Goal: Task Accomplishment & Management: Complete application form

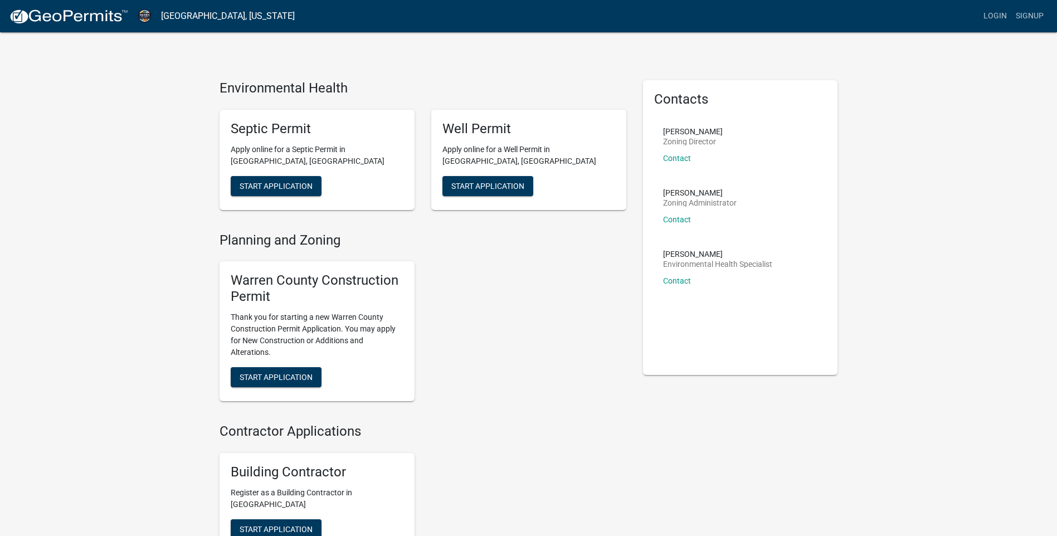
scroll to position [56, 0]
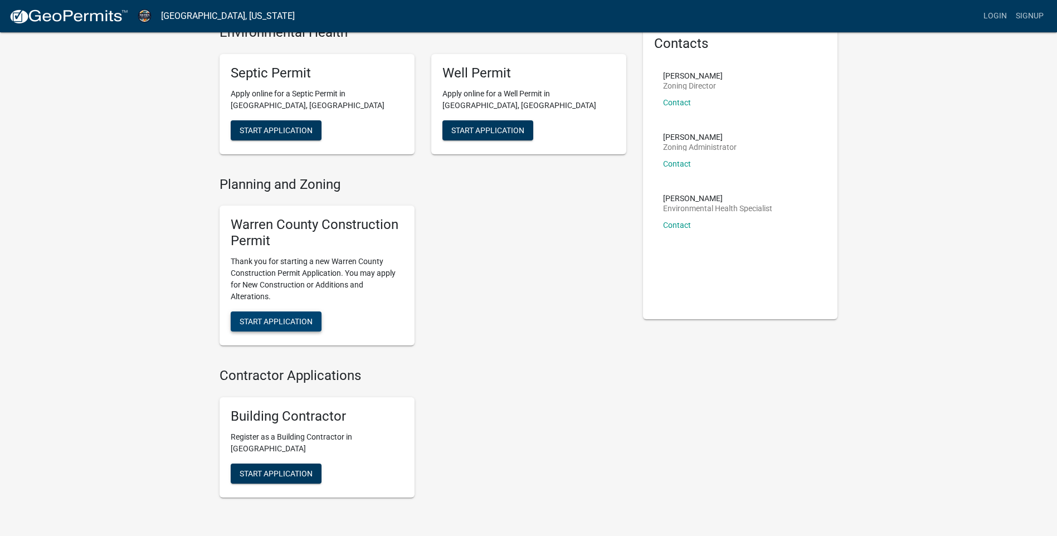
click at [287, 319] on span "Start Application" at bounding box center [275, 320] width 73 height 9
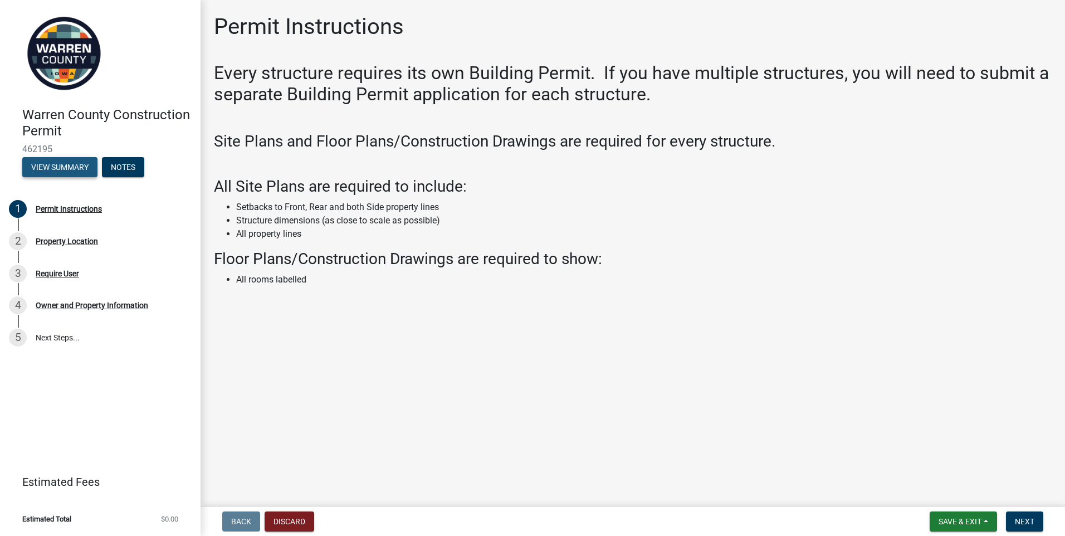
click at [76, 167] on button "View Summary" at bounding box center [59, 167] width 75 height 20
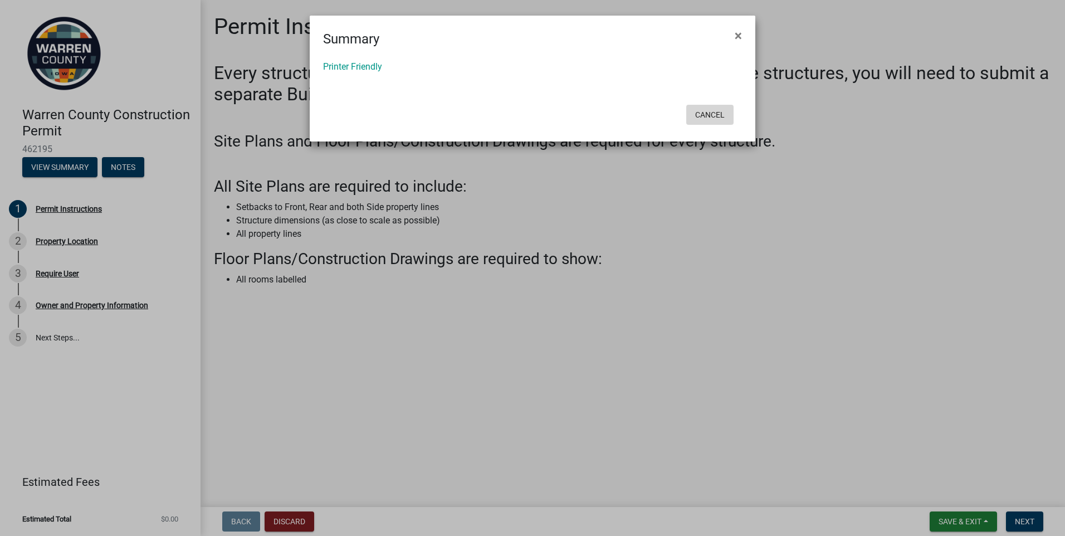
click at [711, 115] on button "Cancel" at bounding box center [709, 115] width 47 height 20
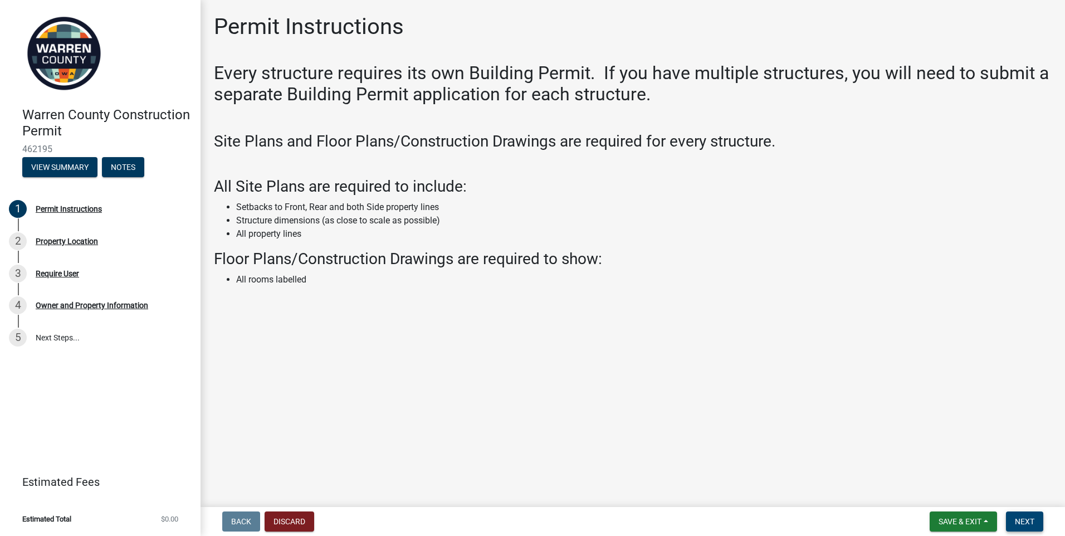
click at [1032, 521] on span "Next" at bounding box center [1024, 521] width 19 height 9
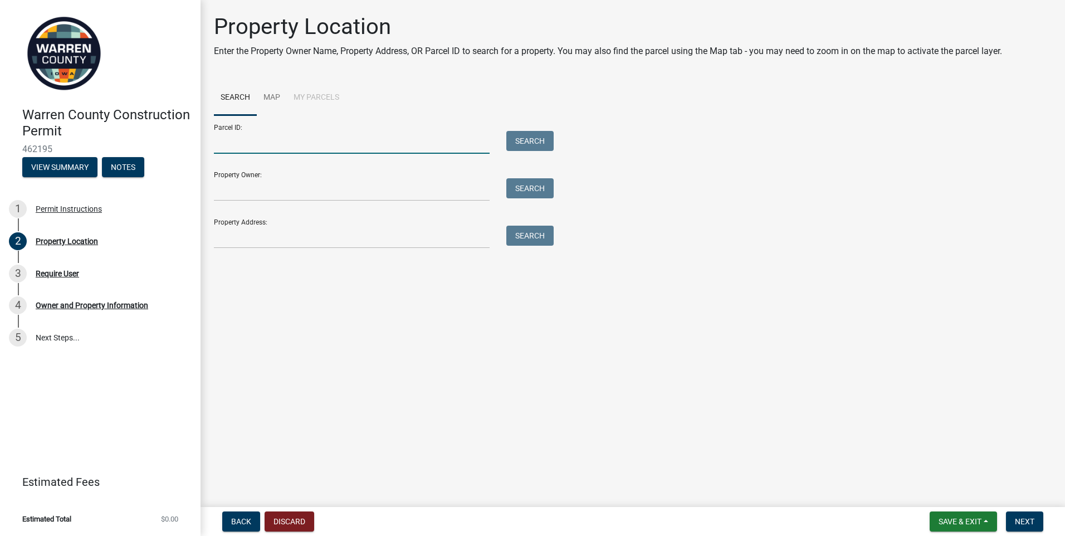
click at [258, 139] on input "Parcel ID:" at bounding box center [352, 142] width 276 height 23
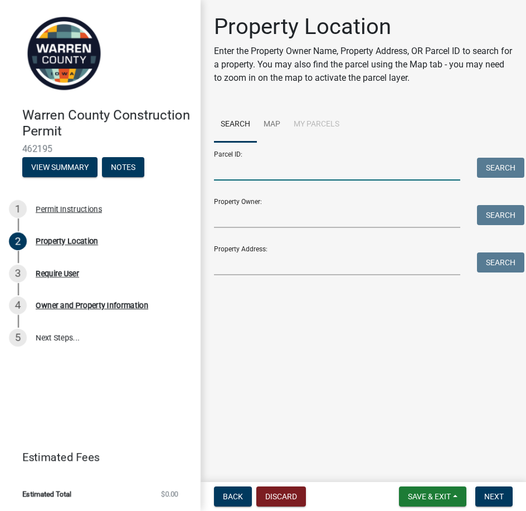
click at [229, 168] on input "Parcel ID:" at bounding box center [337, 169] width 246 height 23
type input "23000160242"
click at [487, 164] on button "Search" at bounding box center [500, 168] width 47 height 20
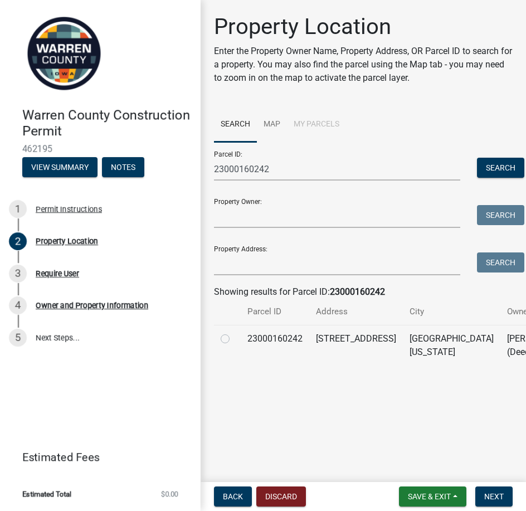
click at [234, 332] on label at bounding box center [234, 332] width 0 height 0
click at [234, 339] on input "radio" at bounding box center [237, 335] width 7 height 7
radio input "true"
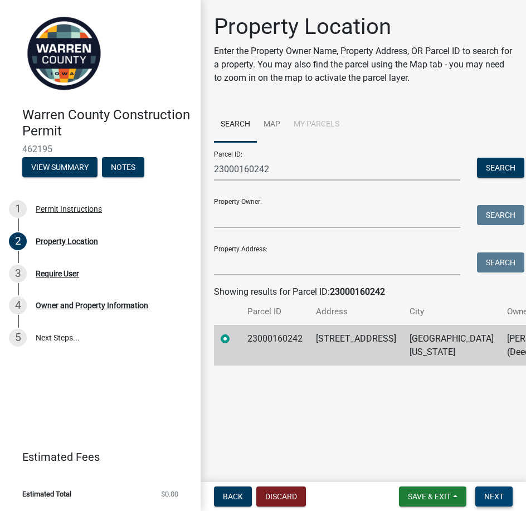
click at [485, 498] on span "Next" at bounding box center [493, 496] width 19 height 9
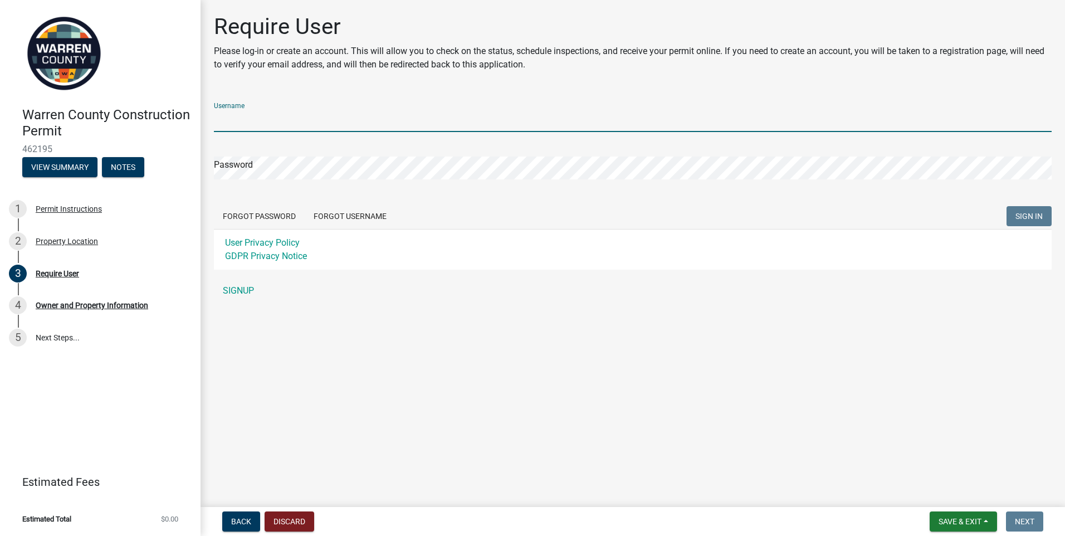
click at [307, 118] on input "Username" at bounding box center [633, 120] width 838 height 23
type input "[PERSON_NAME][EMAIL_ADDRESS][PERSON_NAME][DOMAIN_NAME]"
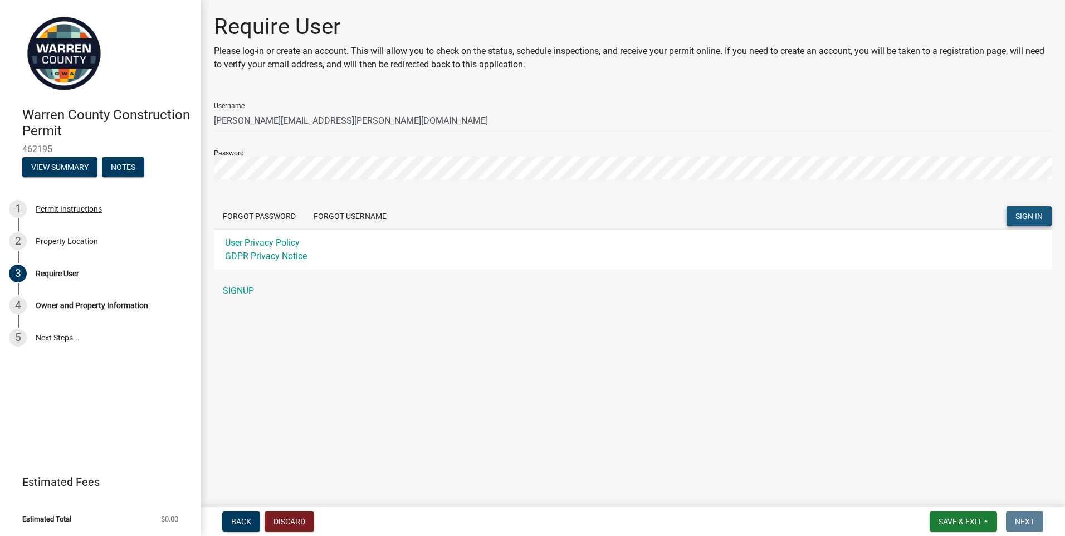
click at [1030, 215] on span "SIGN IN" at bounding box center [1028, 216] width 27 height 9
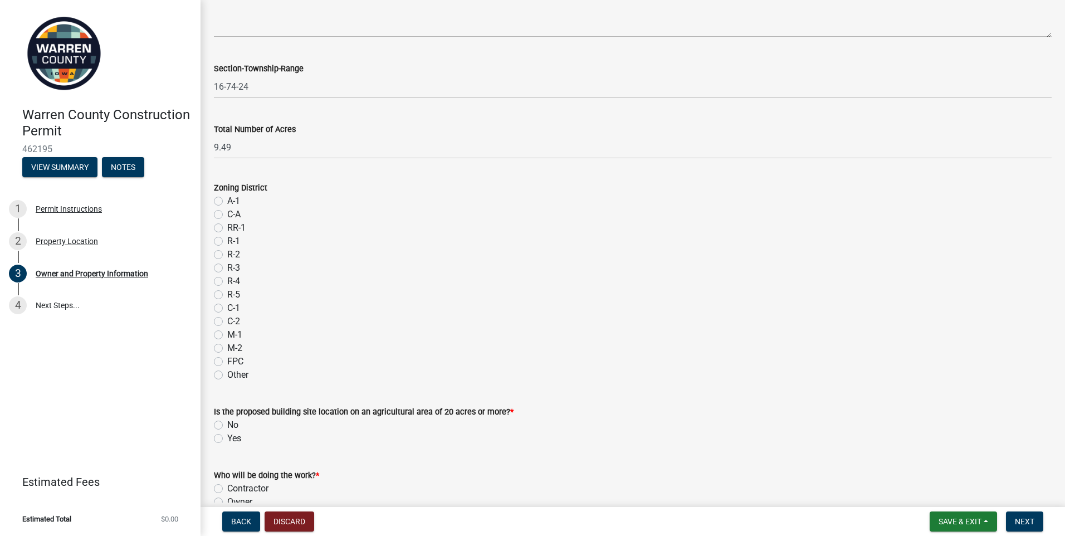
scroll to position [866, 0]
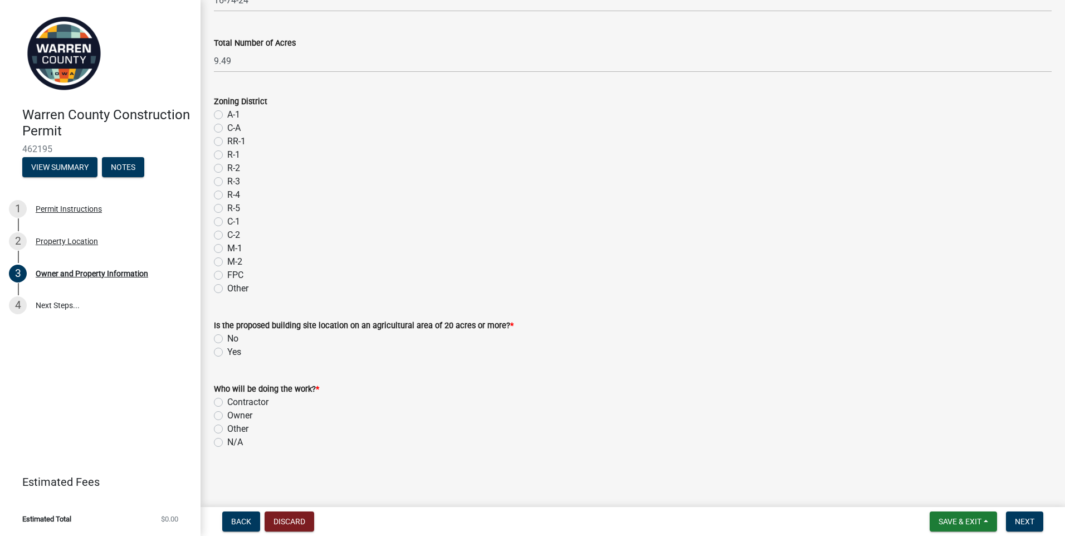
click at [227, 113] on label "A-1" at bounding box center [233, 114] width 13 height 13
click at [227, 113] on input "A-1" at bounding box center [230, 111] width 7 height 7
radio input "true"
click at [227, 338] on label "No" at bounding box center [232, 338] width 11 height 13
click at [227, 338] on input "No" at bounding box center [230, 335] width 7 height 7
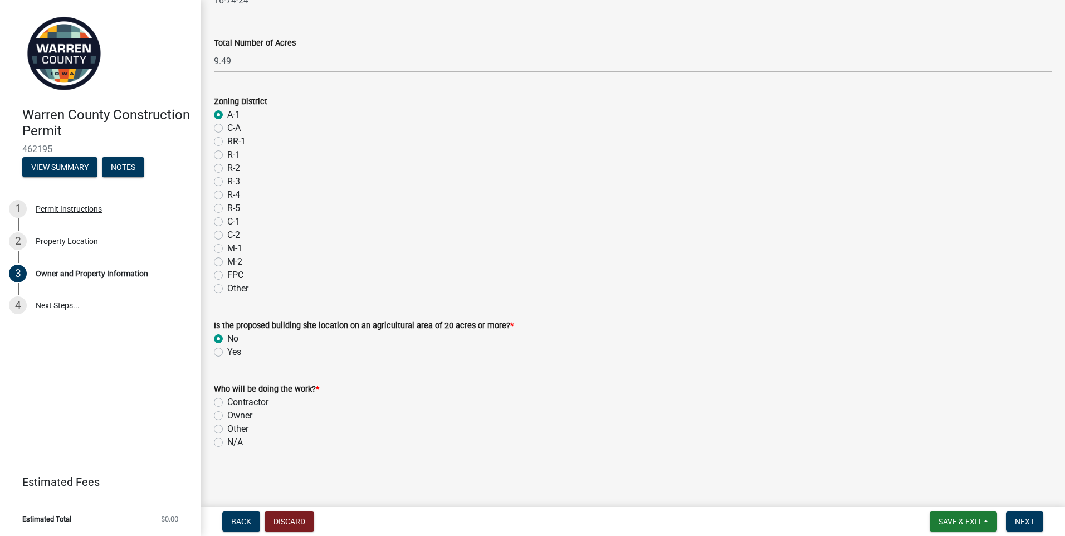
radio input "true"
click at [227, 416] on label "Owner" at bounding box center [239, 415] width 25 height 13
click at [227, 416] on input "Owner" at bounding box center [230, 412] width 7 height 7
radio input "true"
click at [258, 404] on label "Contractor" at bounding box center [247, 401] width 41 height 13
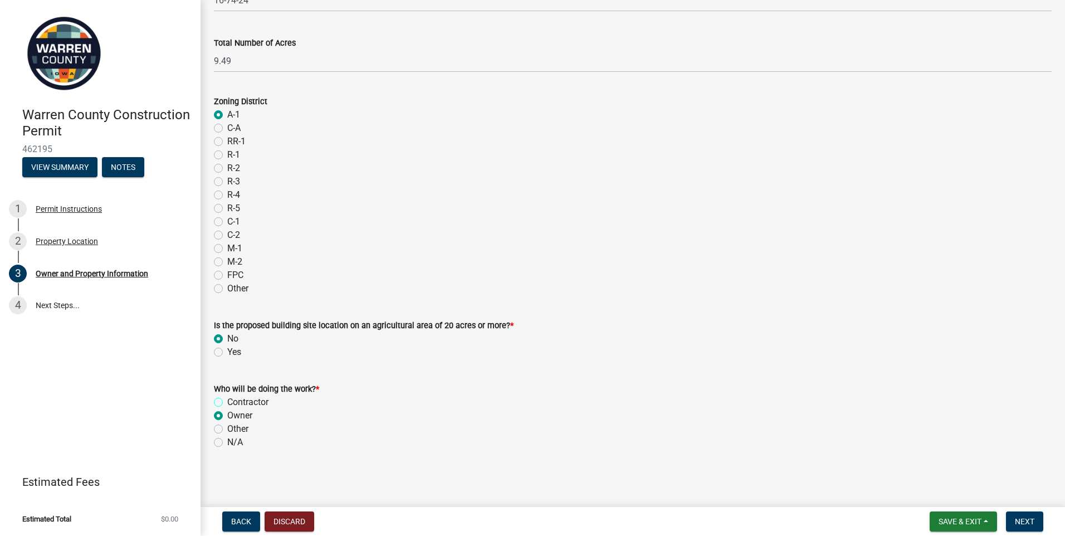
click at [234, 403] on input "Contractor" at bounding box center [230, 398] width 7 height 7
radio input "true"
click at [1030, 525] on span "Next" at bounding box center [1024, 521] width 19 height 9
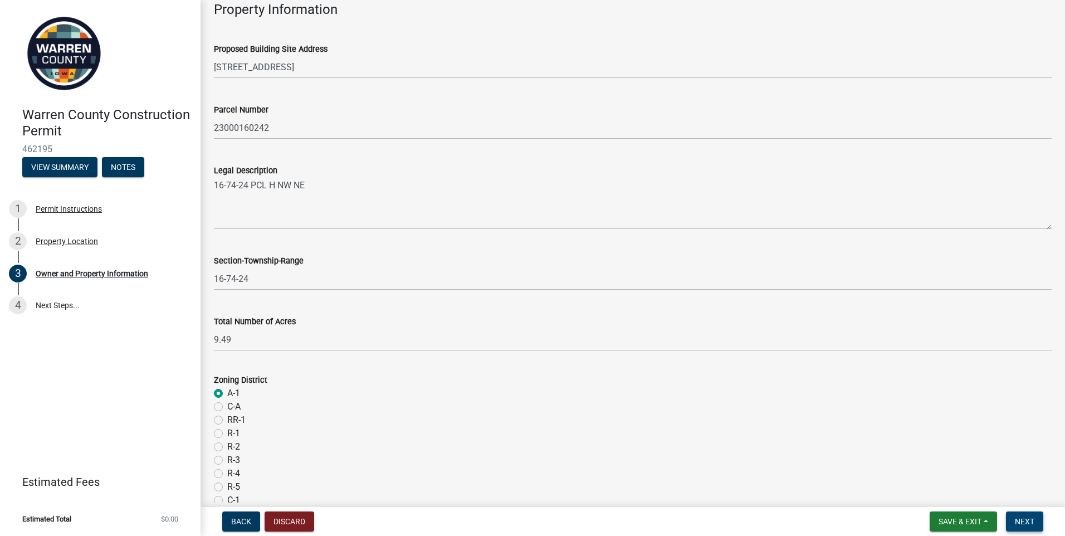
scroll to position [345, 0]
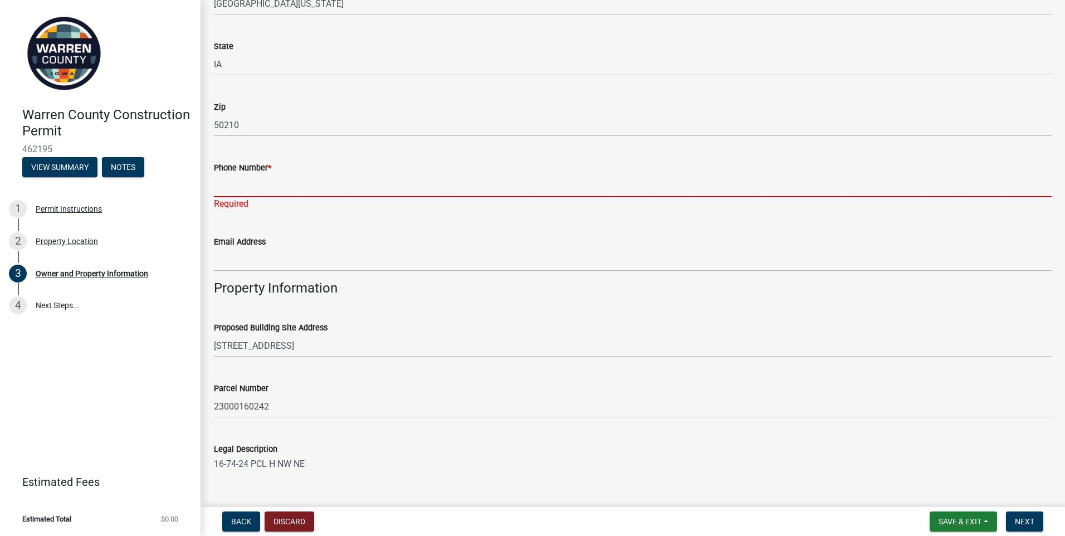
click at [250, 183] on input "Phone Number *" at bounding box center [633, 185] width 838 height 23
type input "5152291548"
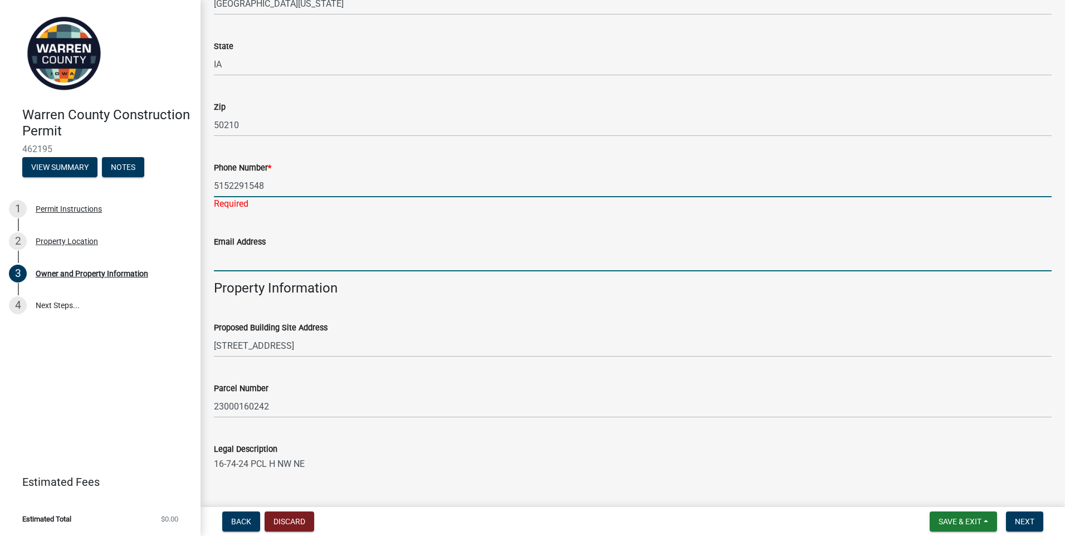
type input "[PERSON_NAME][EMAIL_ADDRESS][PERSON_NAME][DOMAIN_NAME]"
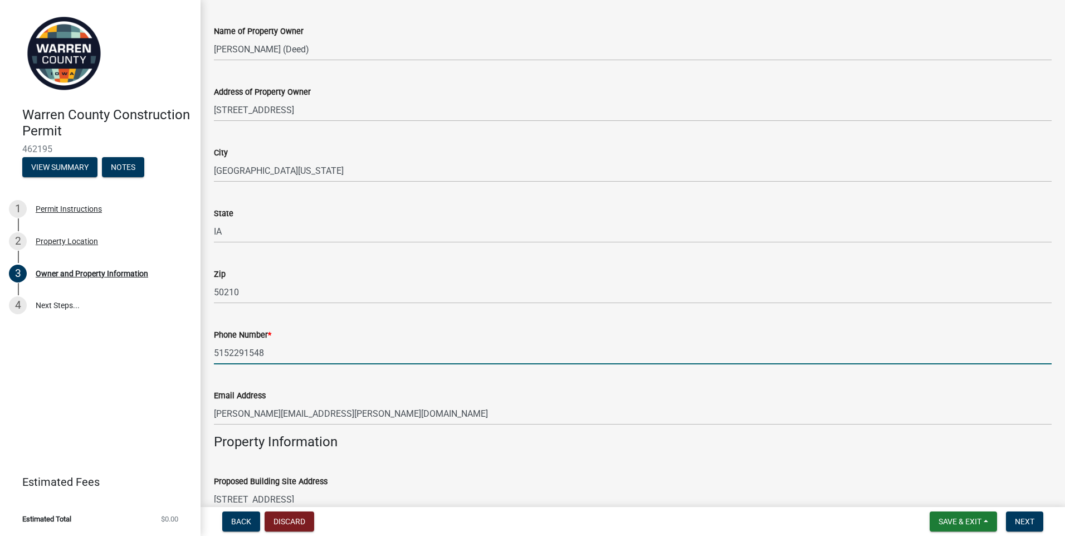
scroll to position [11, 0]
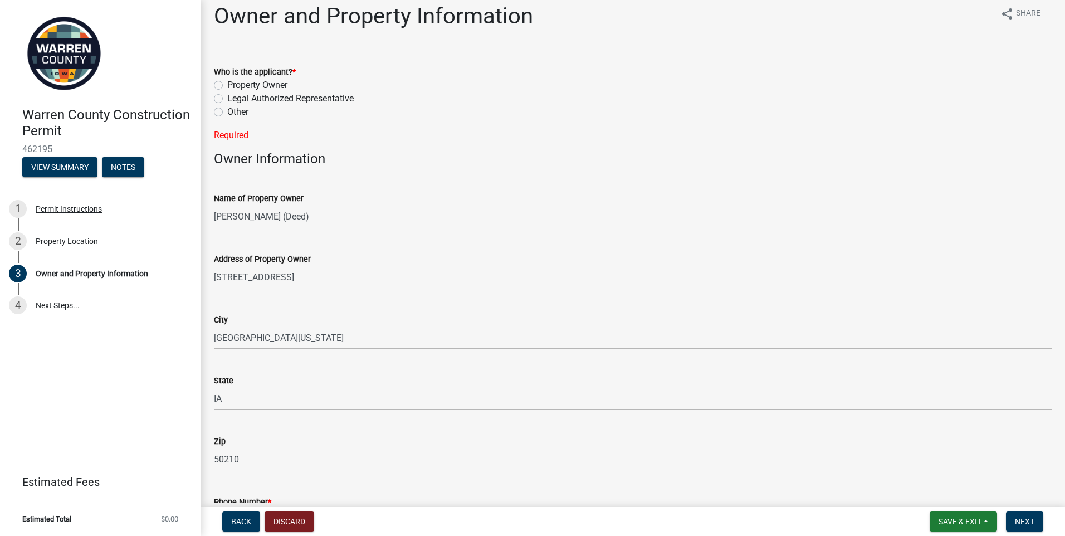
click at [227, 84] on label "Property Owner" at bounding box center [257, 85] width 60 height 13
click at [227, 84] on input "Property Owner" at bounding box center [230, 82] width 7 height 7
radio input "true"
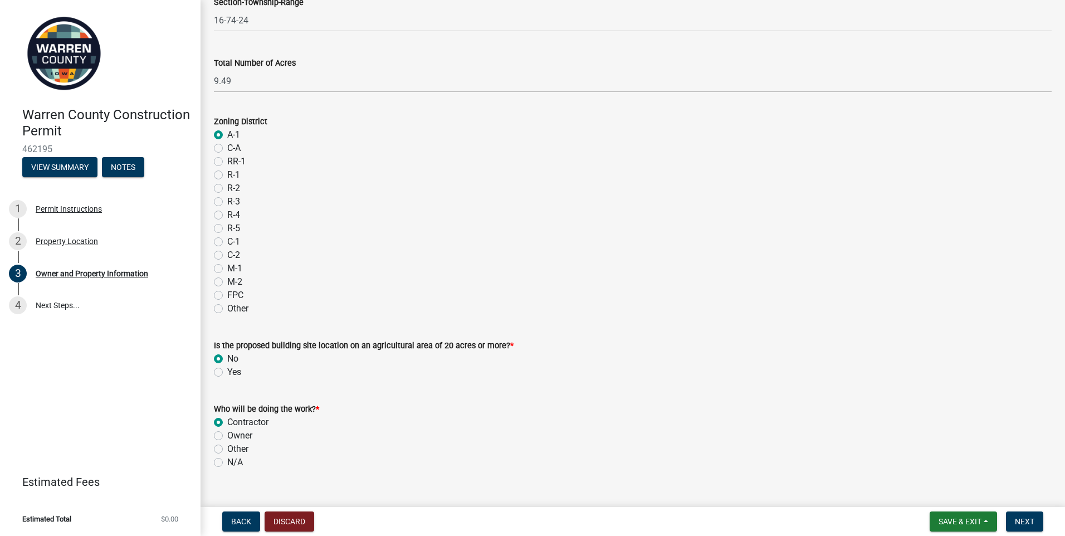
scroll to position [866, 0]
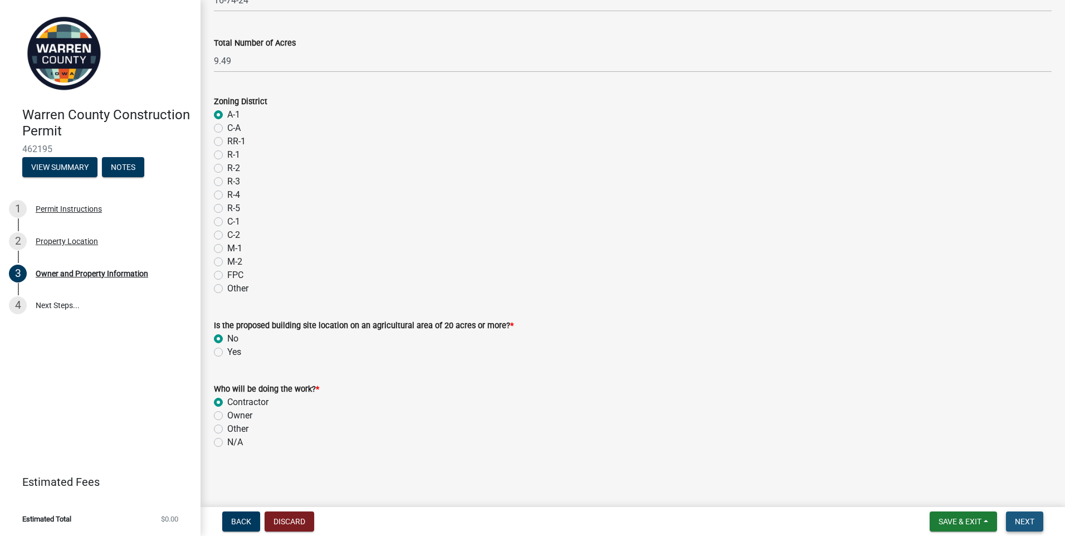
click at [1023, 517] on span "Next" at bounding box center [1024, 521] width 19 height 9
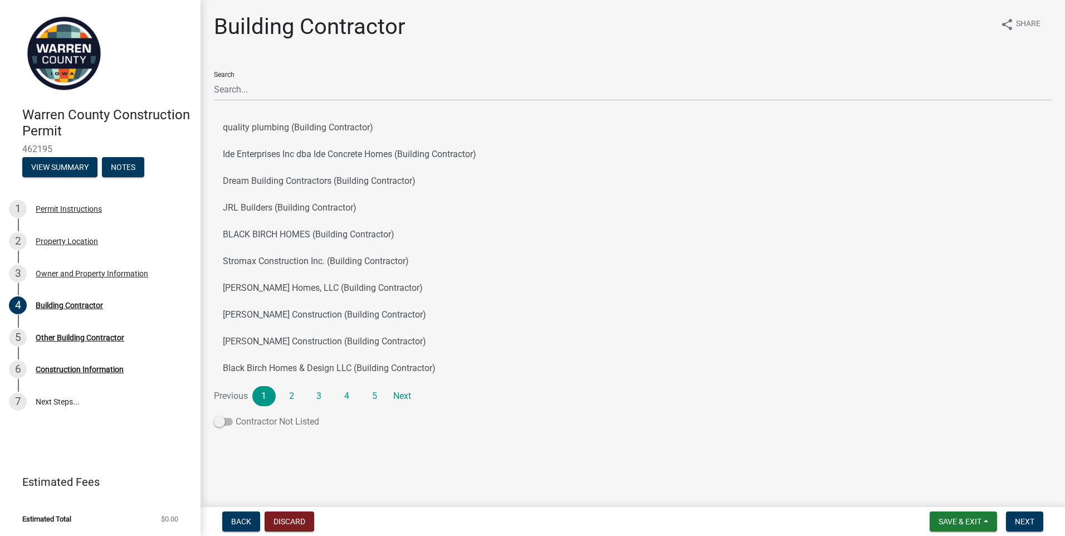
click at [235, 427] on label "Contractor Not Listed" at bounding box center [266, 421] width 105 height 13
click at [236, 415] on input "Contractor Not Listed" at bounding box center [236, 415] width 0 height 0
click at [1024, 524] on span "Next" at bounding box center [1024, 521] width 19 height 9
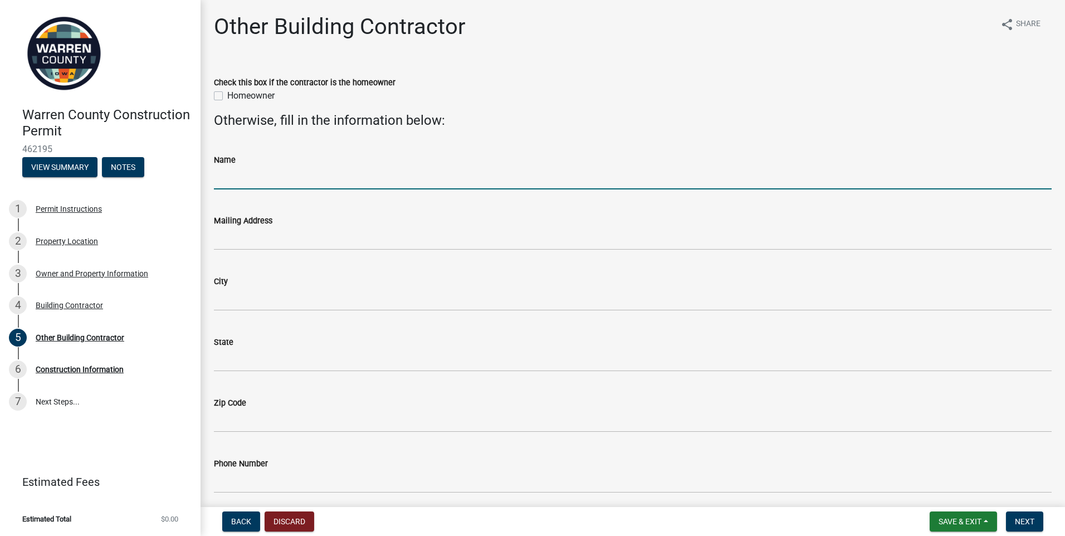
click at [250, 181] on input "Name" at bounding box center [633, 178] width 838 height 23
type input "Unknown at this time"
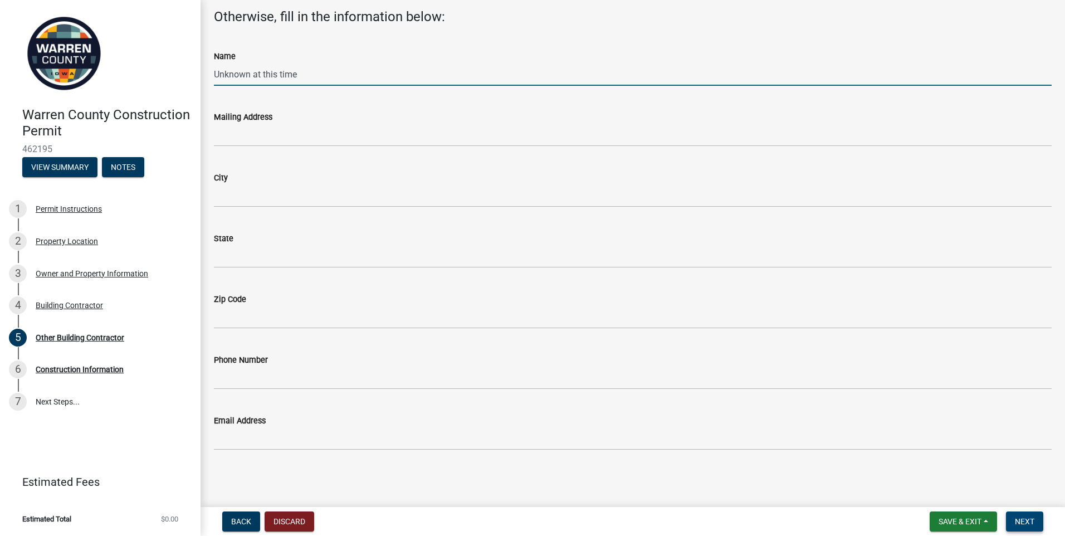
click at [1034, 520] on span "Next" at bounding box center [1024, 521] width 19 height 9
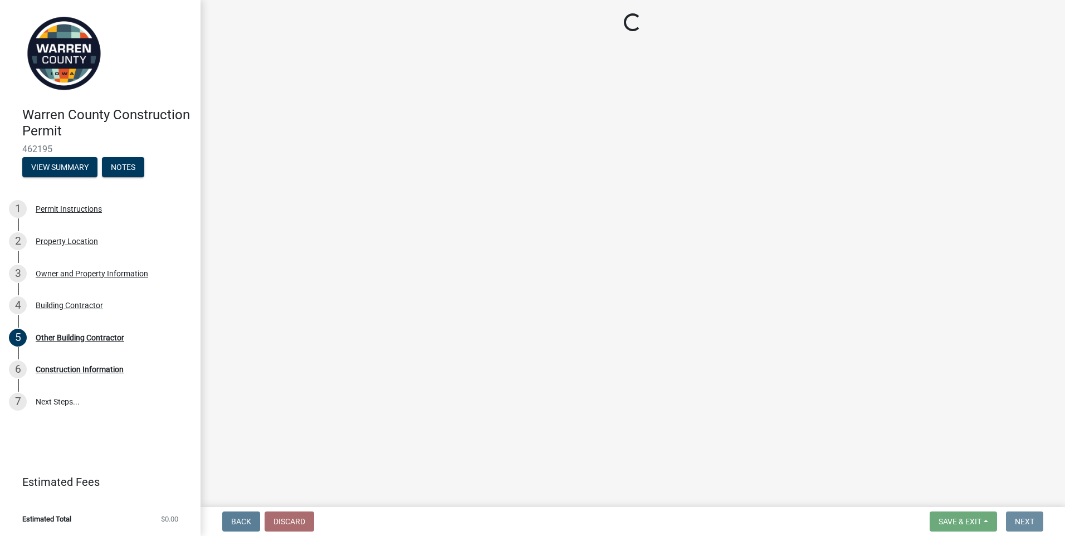
scroll to position [0, 0]
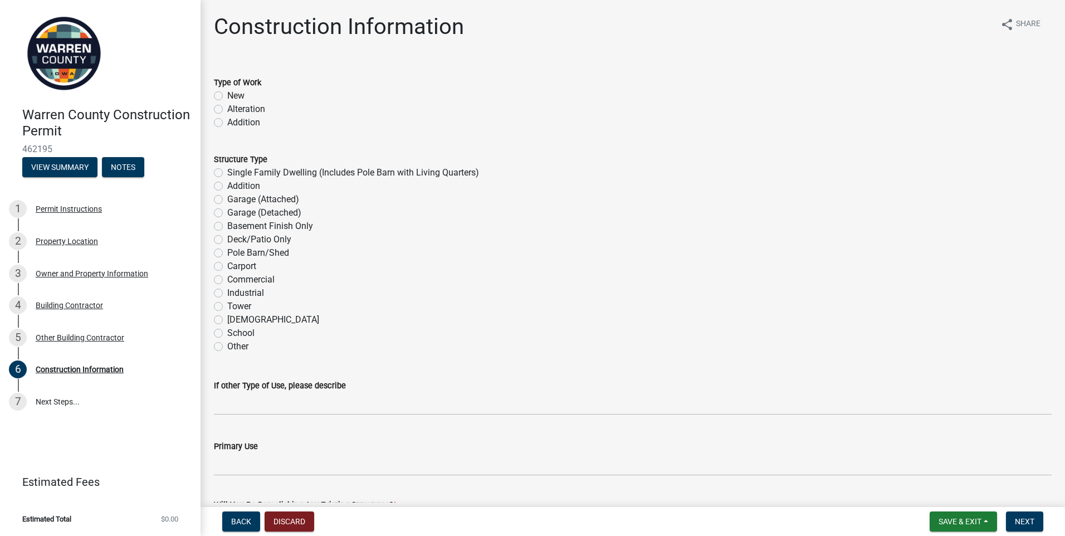
click at [227, 95] on label "New" at bounding box center [235, 95] width 17 height 13
click at [227, 95] on input "New" at bounding box center [230, 92] width 7 height 7
radio input "true"
click at [227, 252] on label "Pole Barn/Shed" at bounding box center [258, 252] width 62 height 13
click at [227, 252] on input "Pole Barn/Shed" at bounding box center [230, 249] width 7 height 7
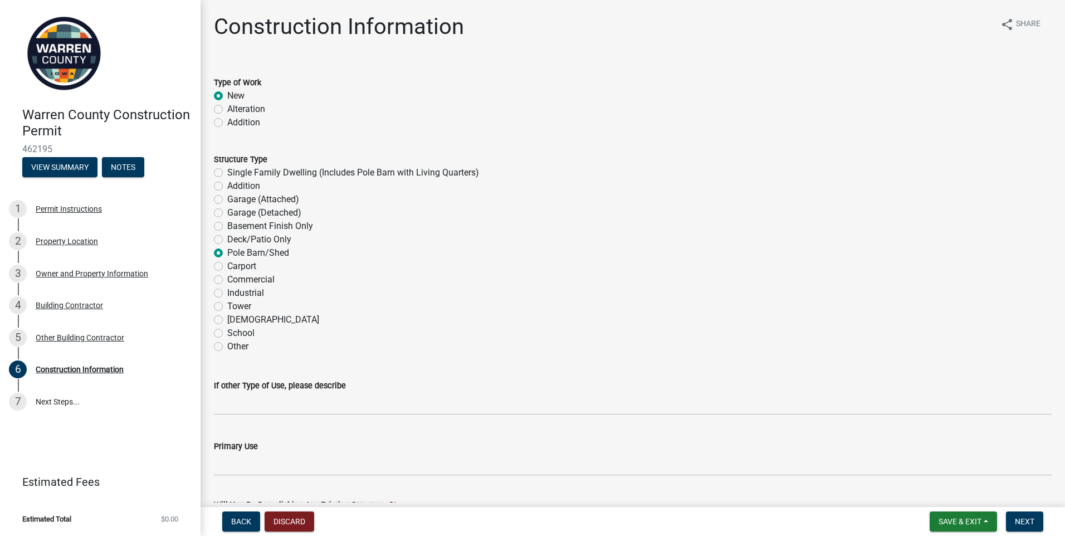
radio input "true"
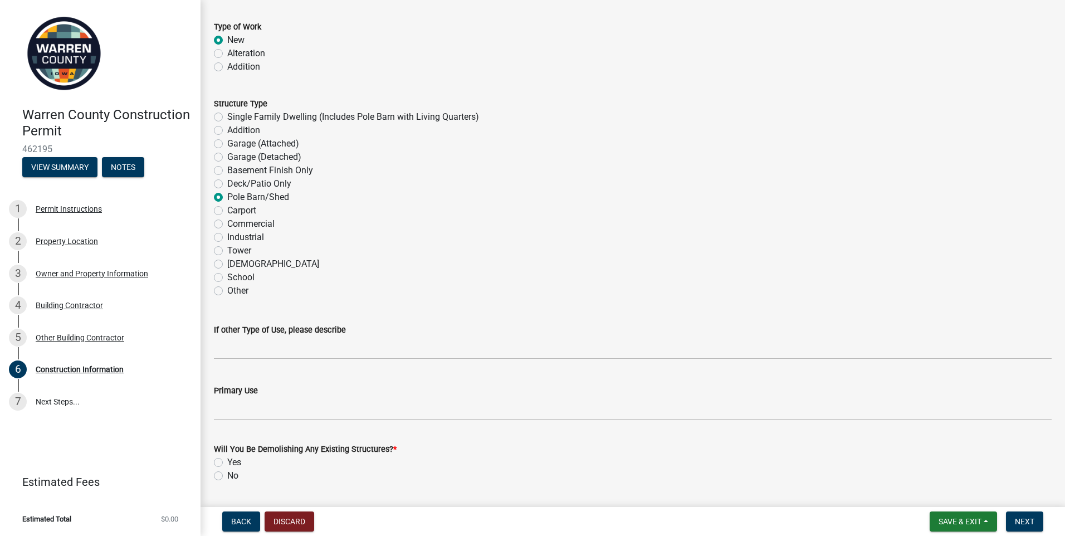
scroll to position [223, 0]
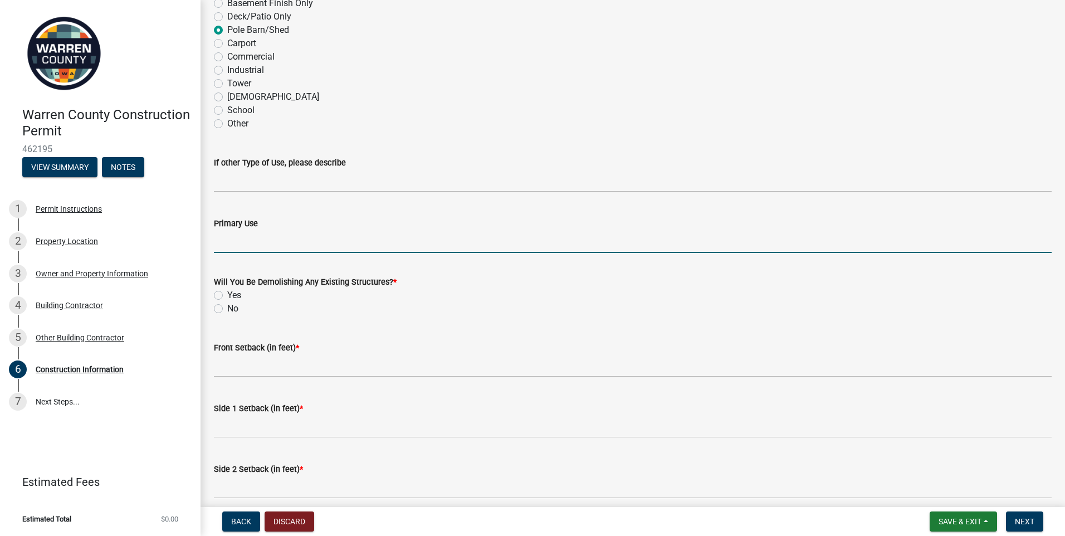
click at [249, 241] on input "Primary Use" at bounding box center [633, 241] width 838 height 23
type input "Ag storage"
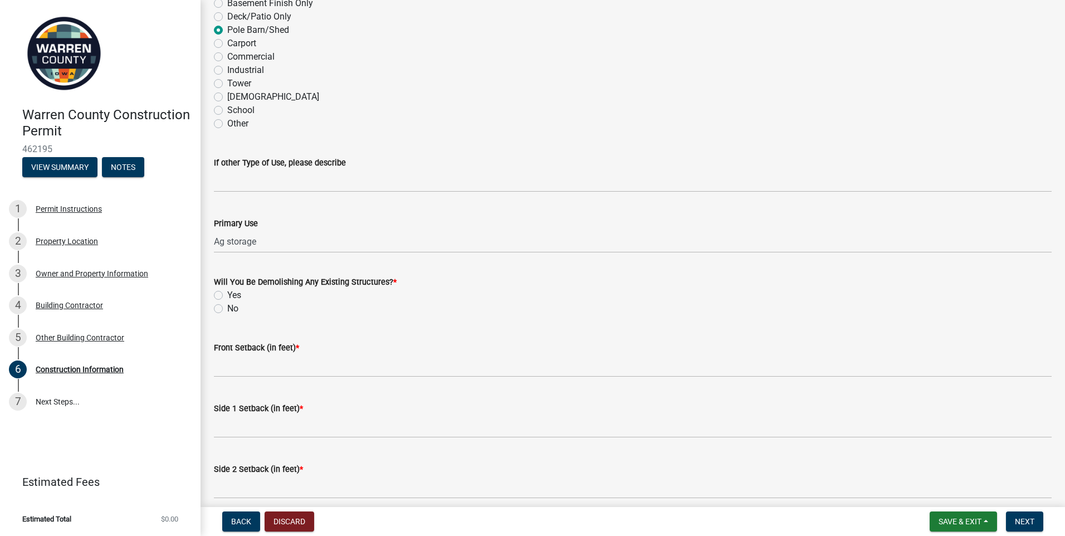
click at [229, 309] on label "No" at bounding box center [232, 308] width 11 height 13
click at [229, 309] on input "No" at bounding box center [230, 305] width 7 height 7
radio input "true"
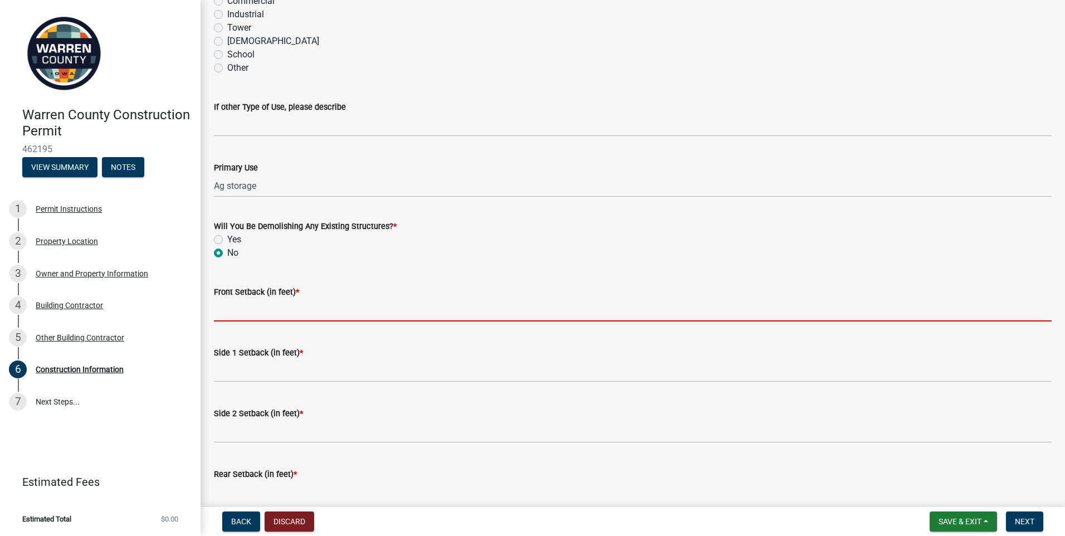
click at [254, 310] on input "Front Setback (in feet) *" at bounding box center [633, 310] width 838 height 23
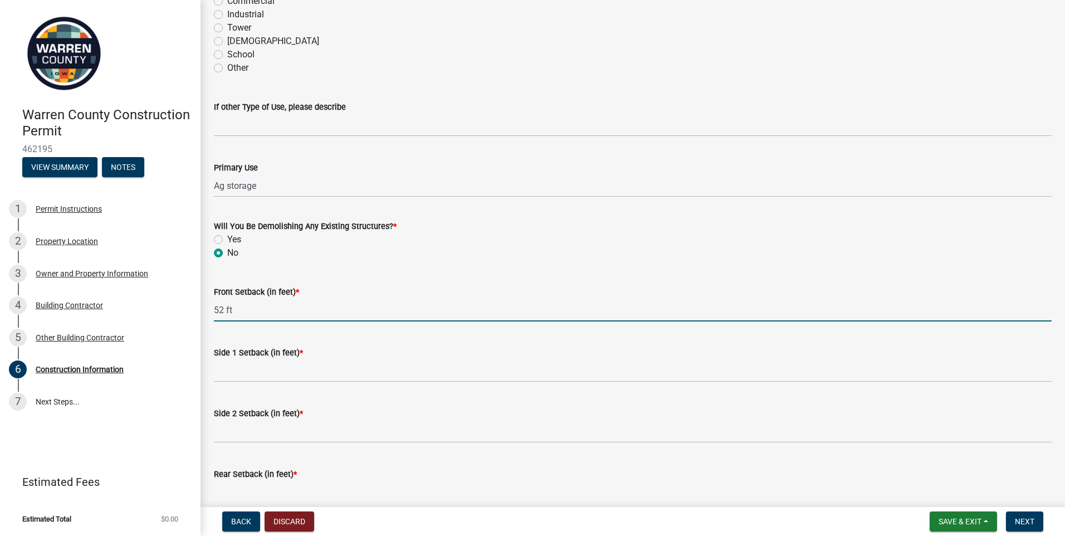
type input "52 ft"
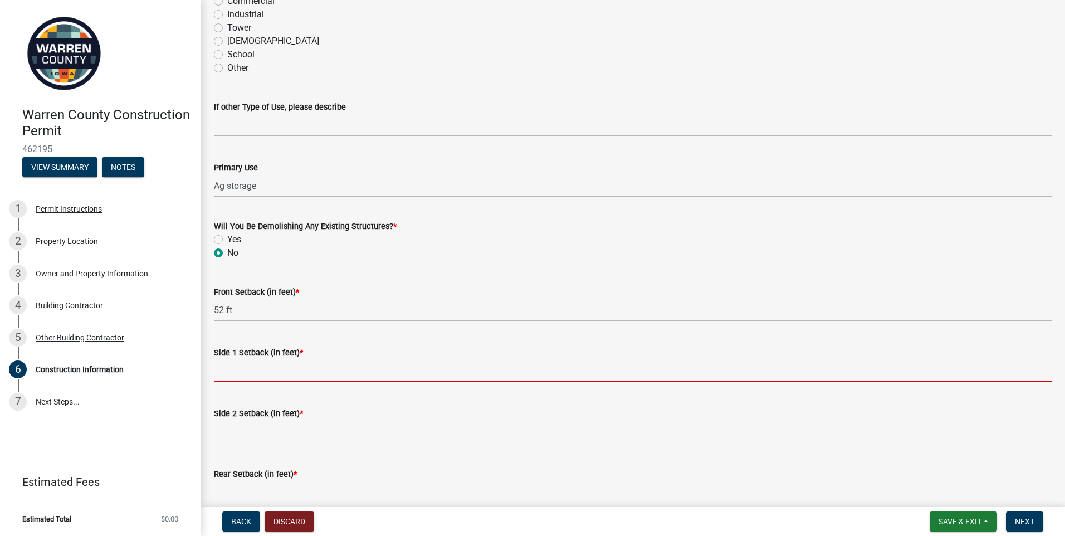
click at [244, 369] on input "Side 1 Setback (in feet) *" at bounding box center [633, 370] width 838 height 23
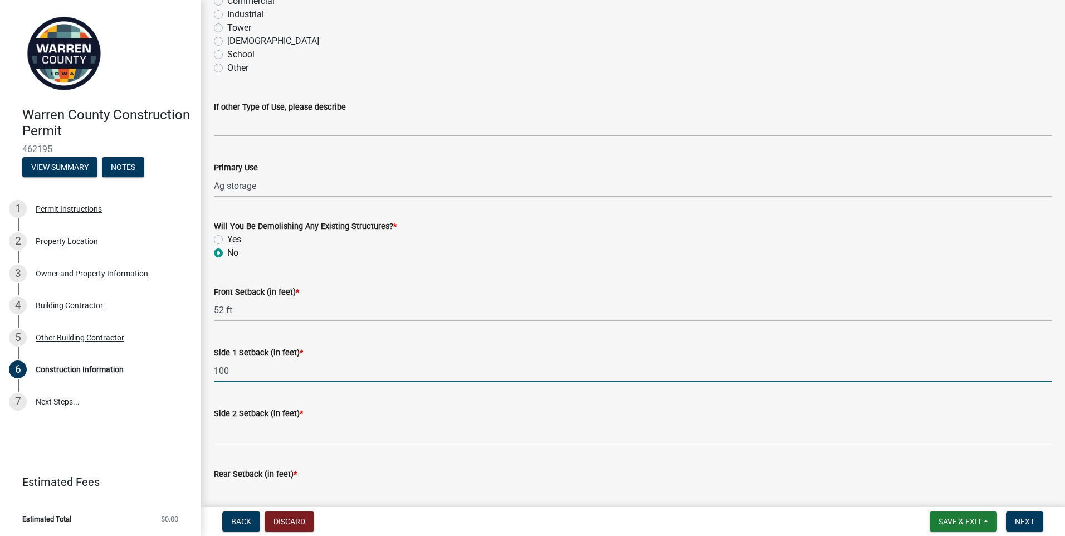
type input "100"
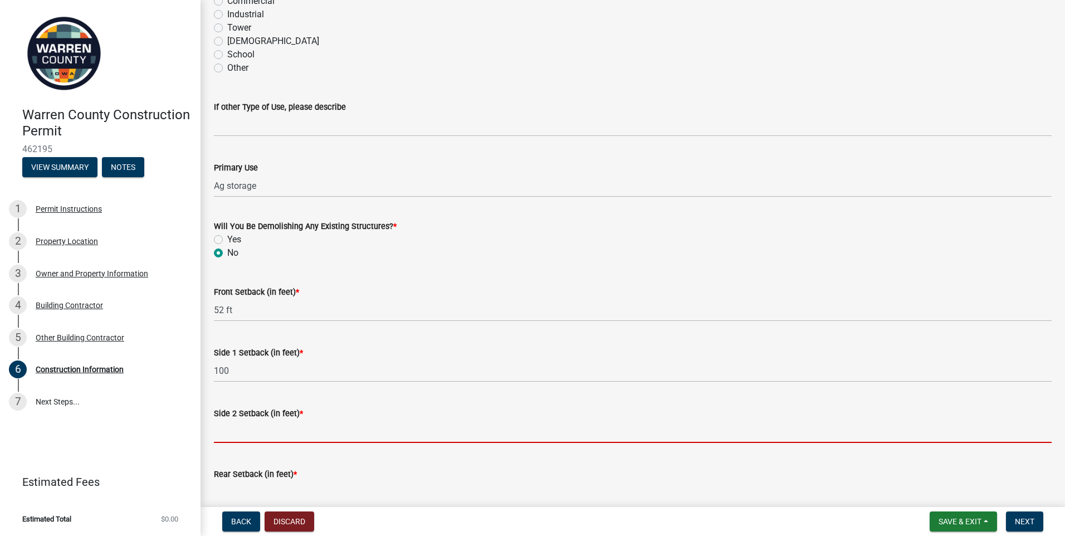
click at [243, 432] on input "Side 2 Setback (in feet) *" at bounding box center [633, 431] width 838 height 23
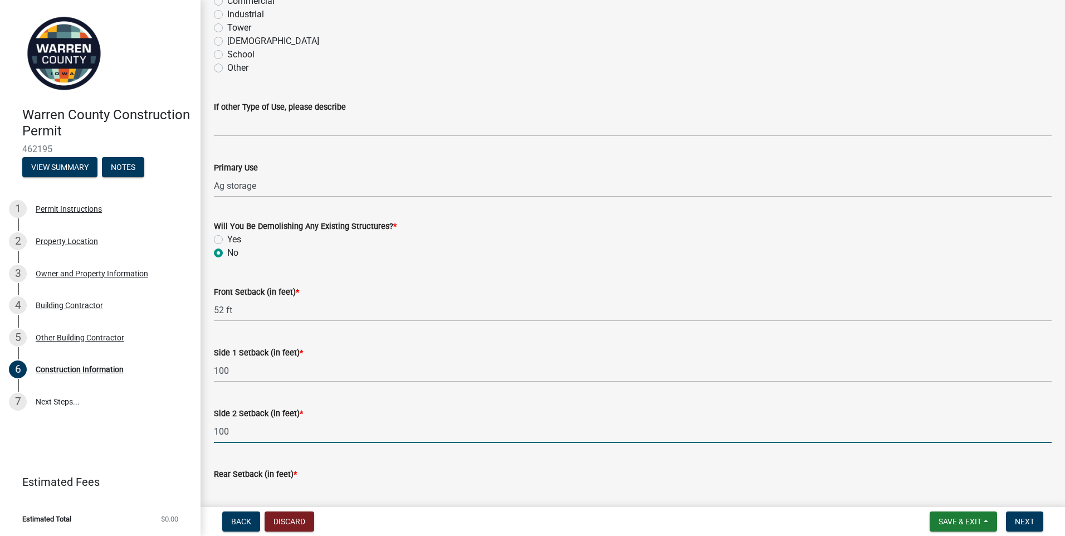
scroll to position [332, 0]
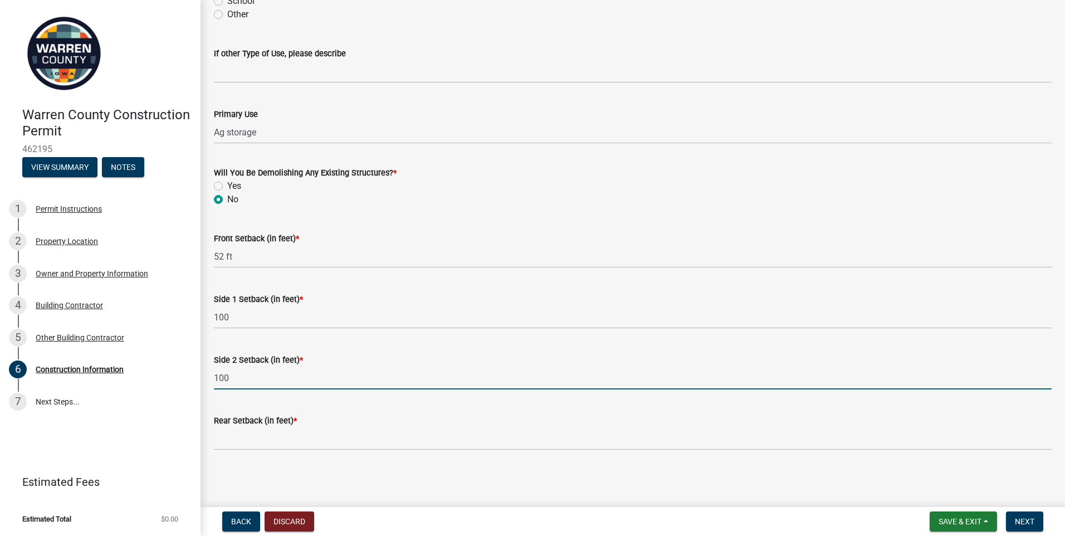
type input "100"
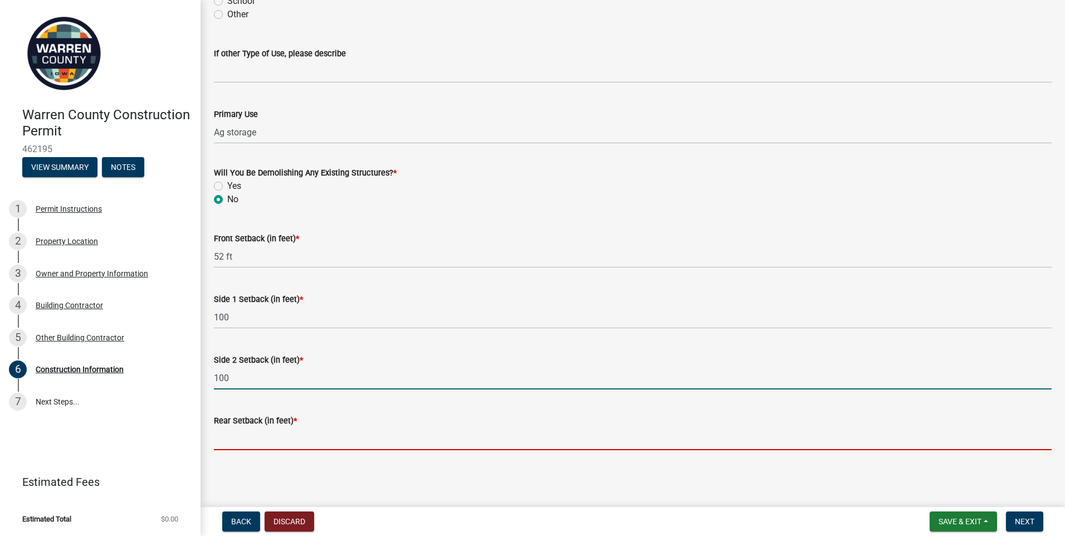
click at [254, 434] on input "Rear Setback (in feet) *" at bounding box center [633, 438] width 838 height 23
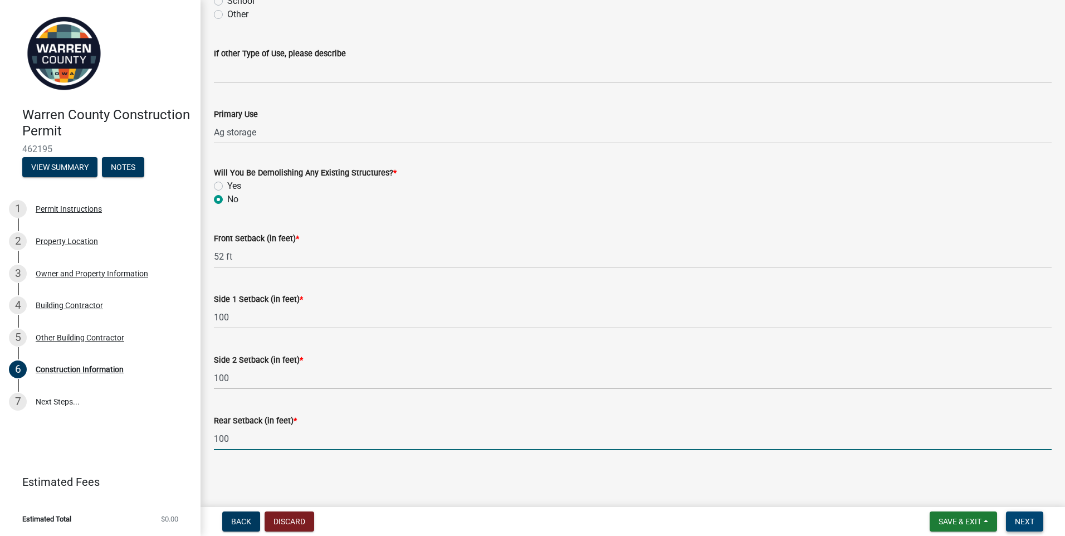
type input "100"
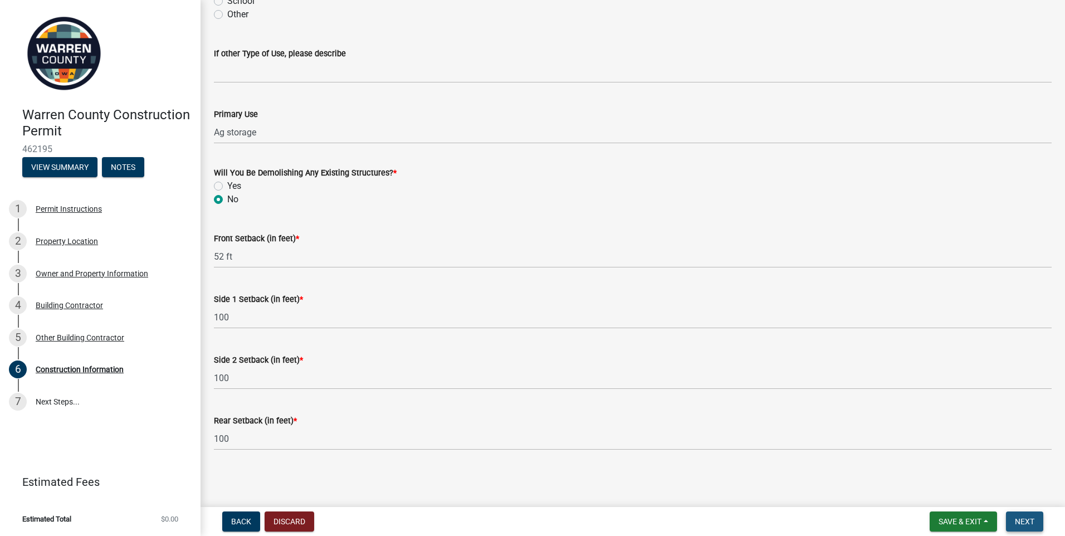
click at [1024, 519] on span "Next" at bounding box center [1024, 521] width 19 height 9
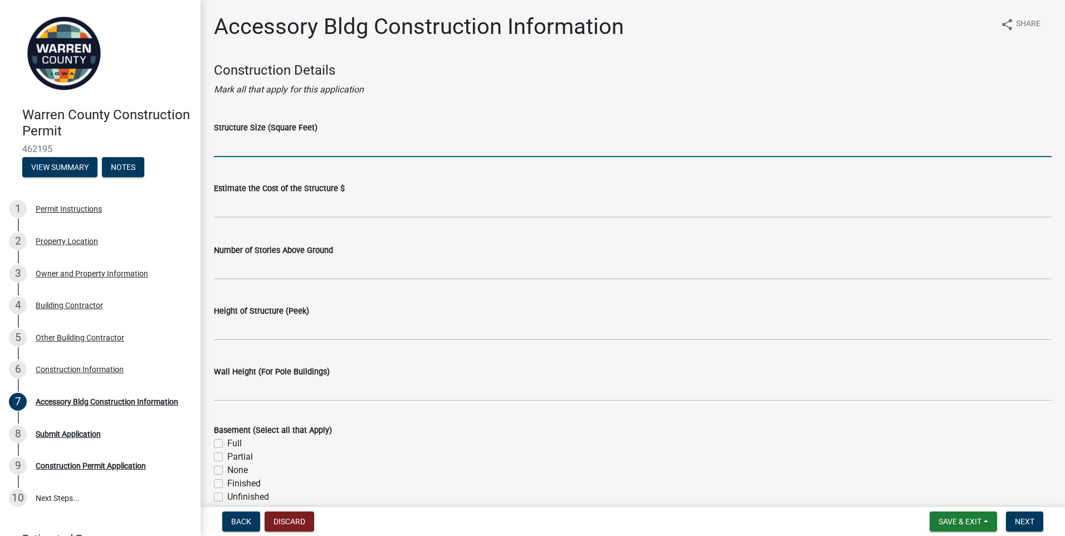
click at [250, 143] on input "Structure Size (Square Feet)" at bounding box center [633, 145] width 838 height 23
type input "1440"
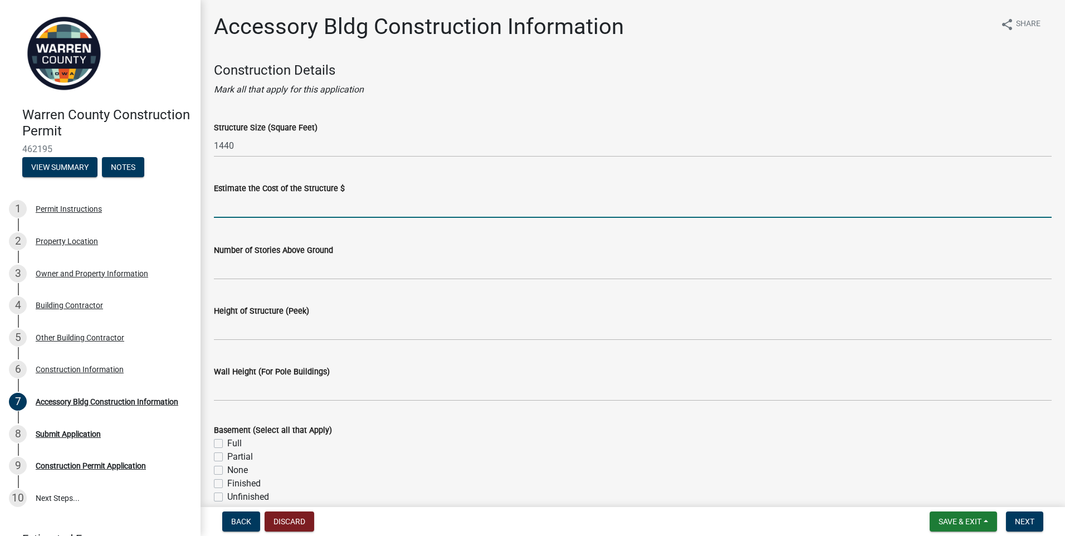
click at [260, 211] on input "text" at bounding box center [633, 206] width 838 height 23
type input "25000"
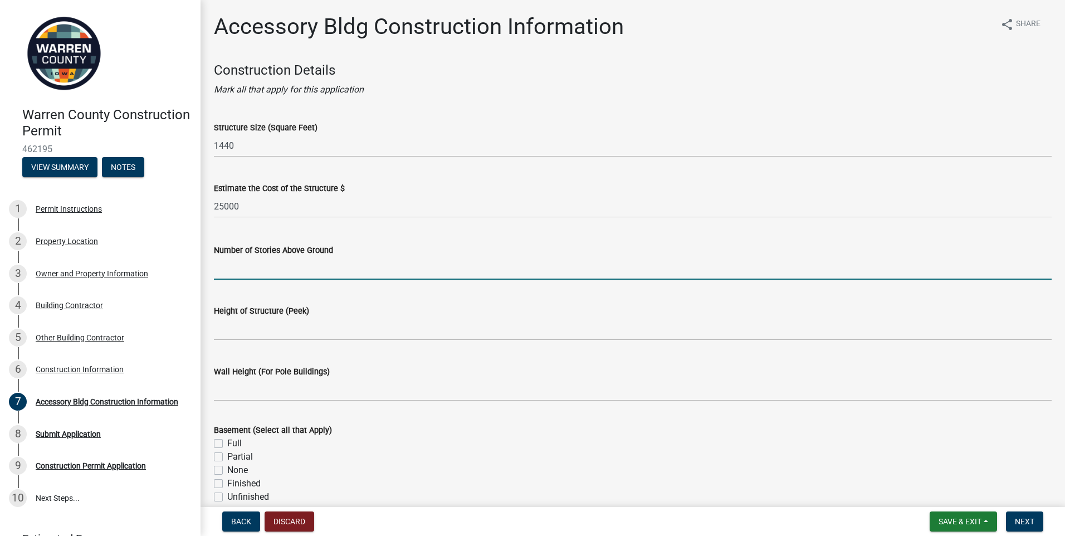
click at [241, 270] on input "Number of Stories Above Ground" at bounding box center [633, 268] width 838 height 23
type input "1"
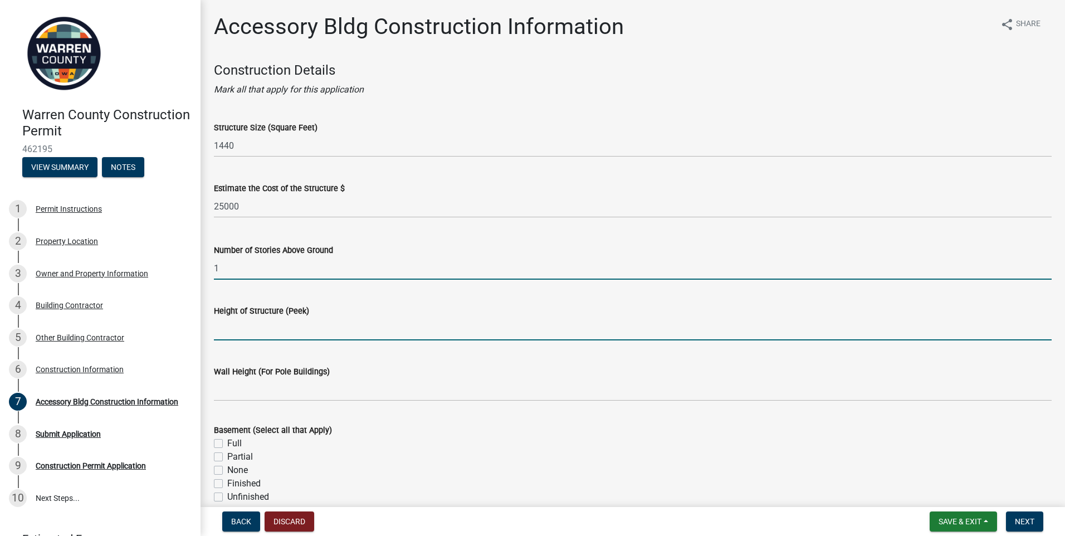
click at [232, 331] on input "Height of Structure (Peek)" at bounding box center [633, 328] width 838 height 23
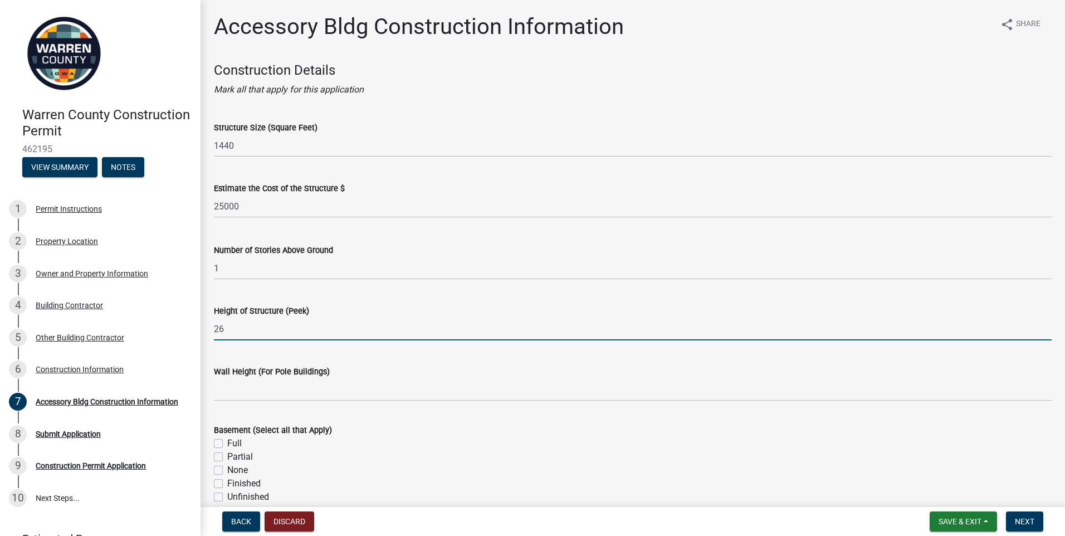
scroll to position [56, 0]
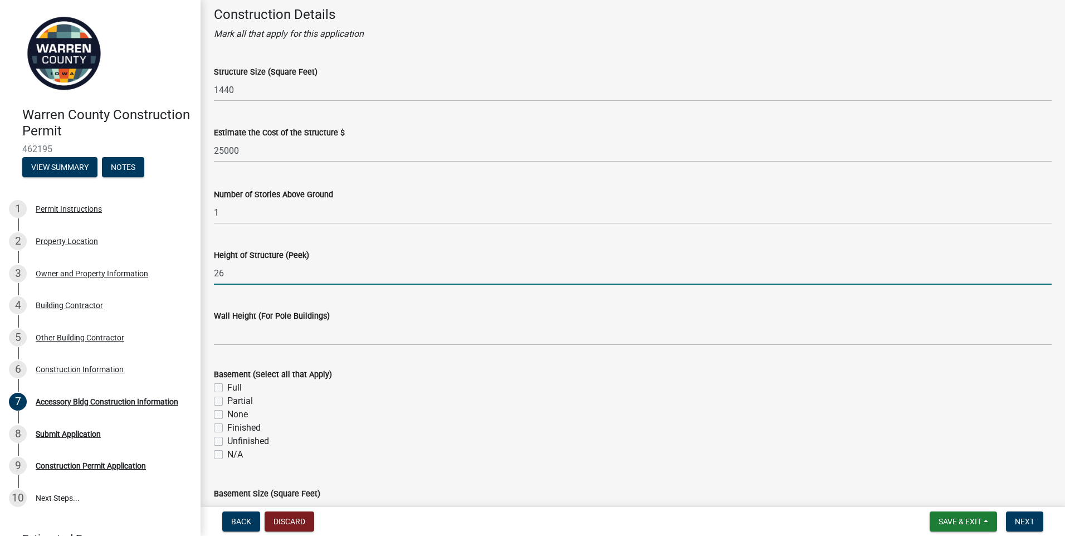
type input "26"
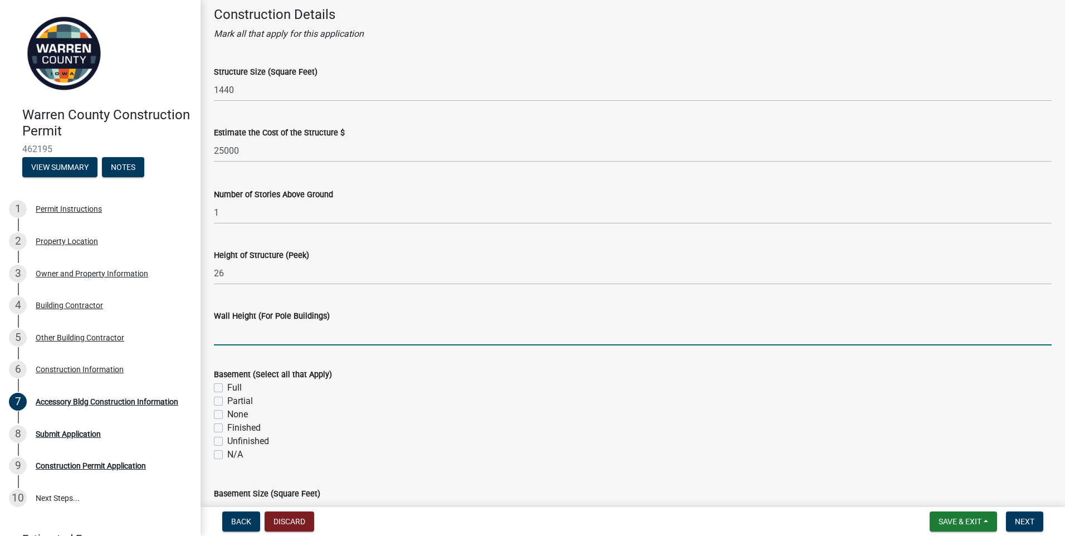
click at [233, 336] on input "Wall Height (For Pole Buildings)" at bounding box center [633, 333] width 838 height 23
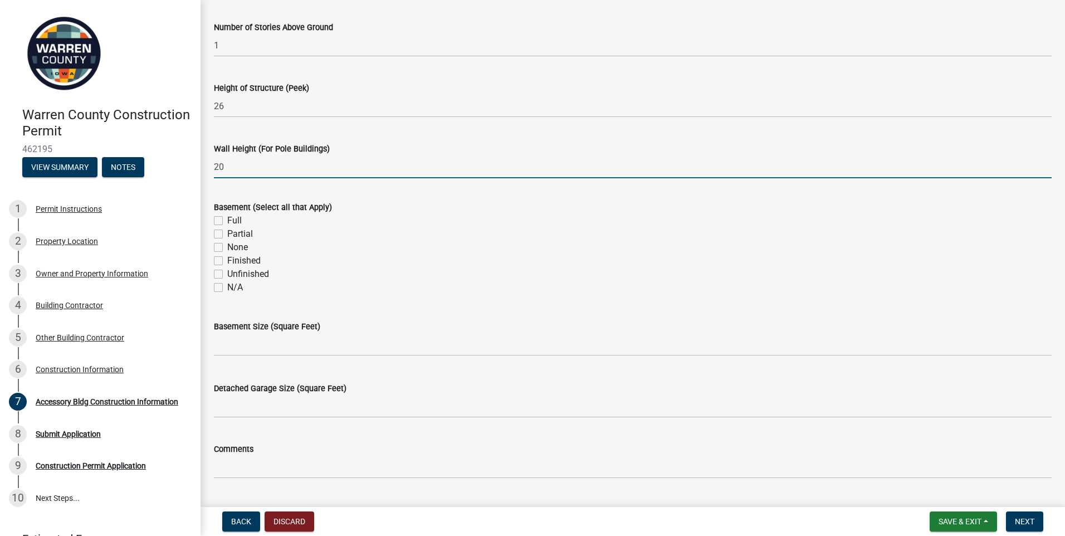
type input "20"
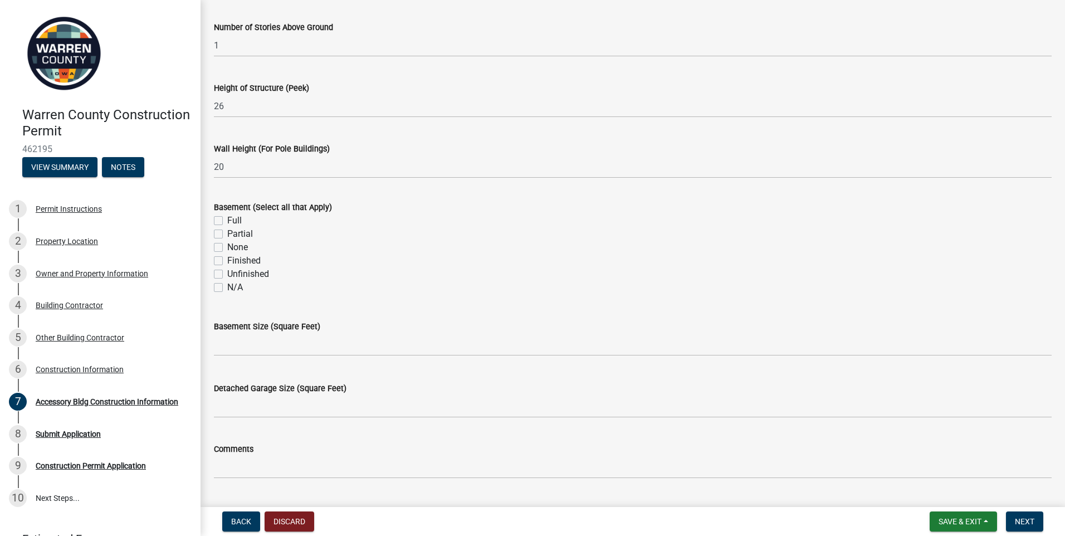
click at [227, 247] on label "None" at bounding box center [237, 247] width 21 height 13
click at [227, 247] on input "None" at bounding box center [230, 244] width 7 height 7
checkbox input "true"
checkbox input "false"
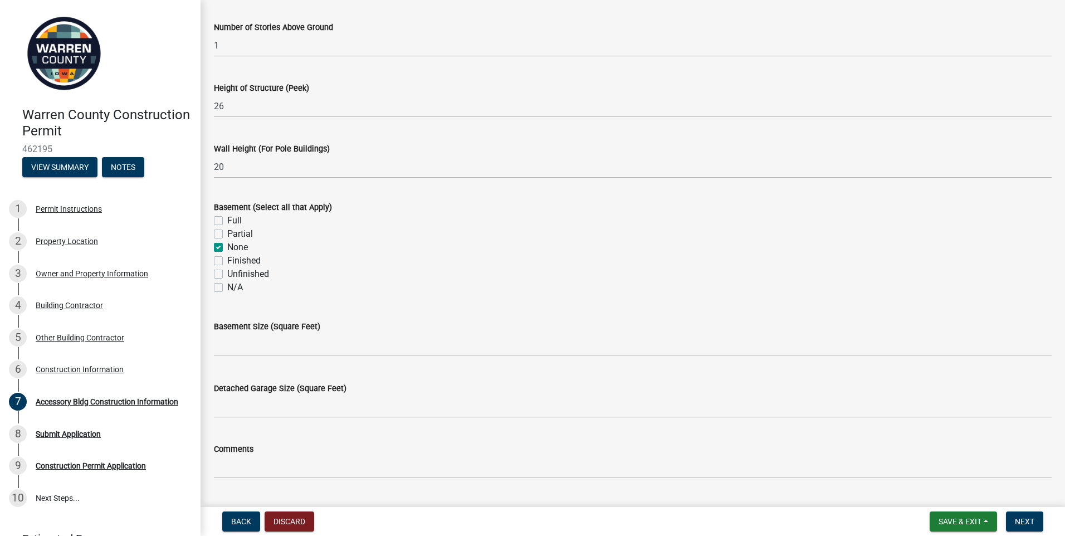
checkbox input "true"
checkbox input "false"
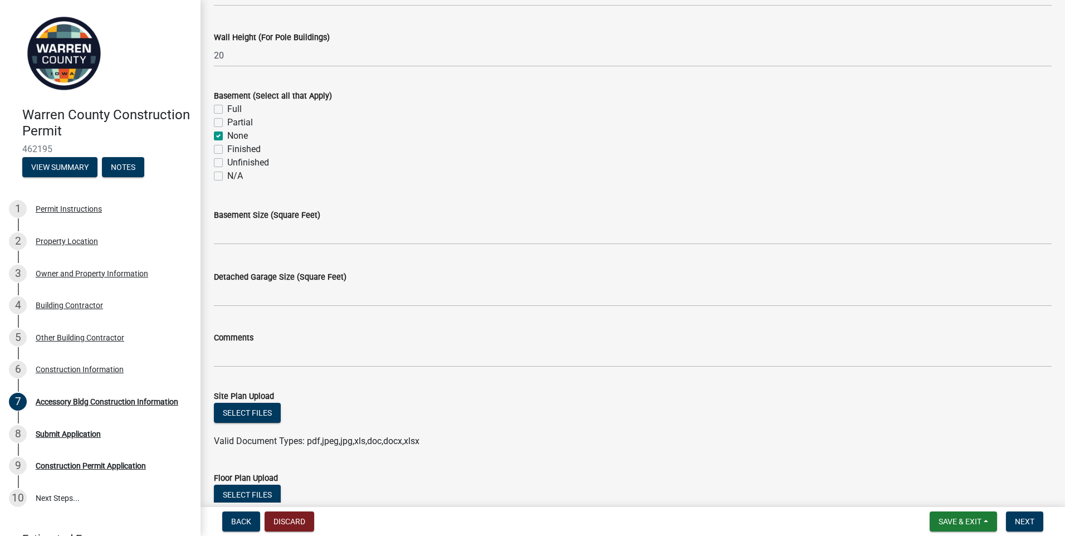
scroll to position [390, 0]
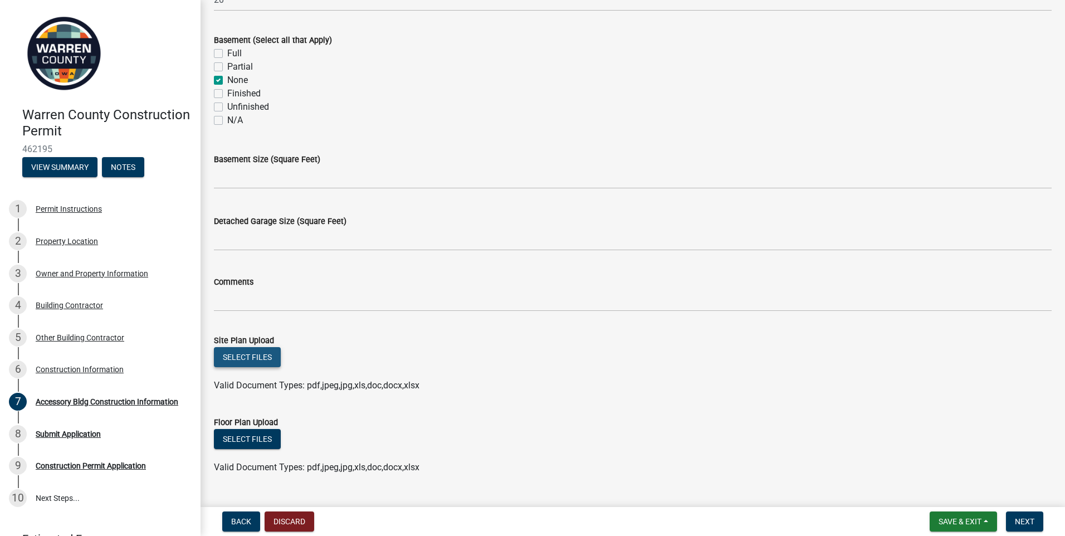
click at [266, 358] on button "Select files" at bounding box center [247, 357] width 67 height 20
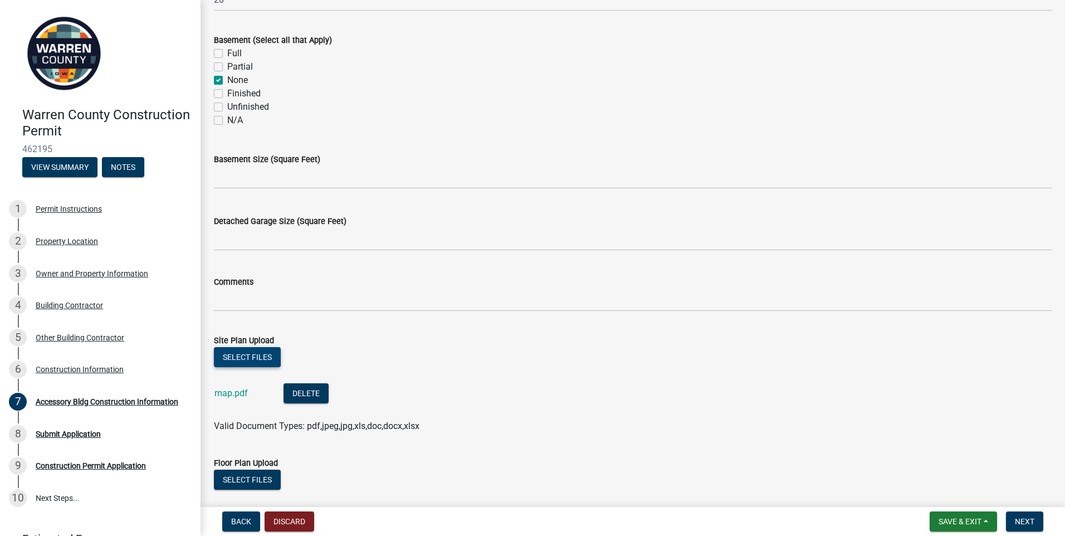
scroll to position [456, 0]
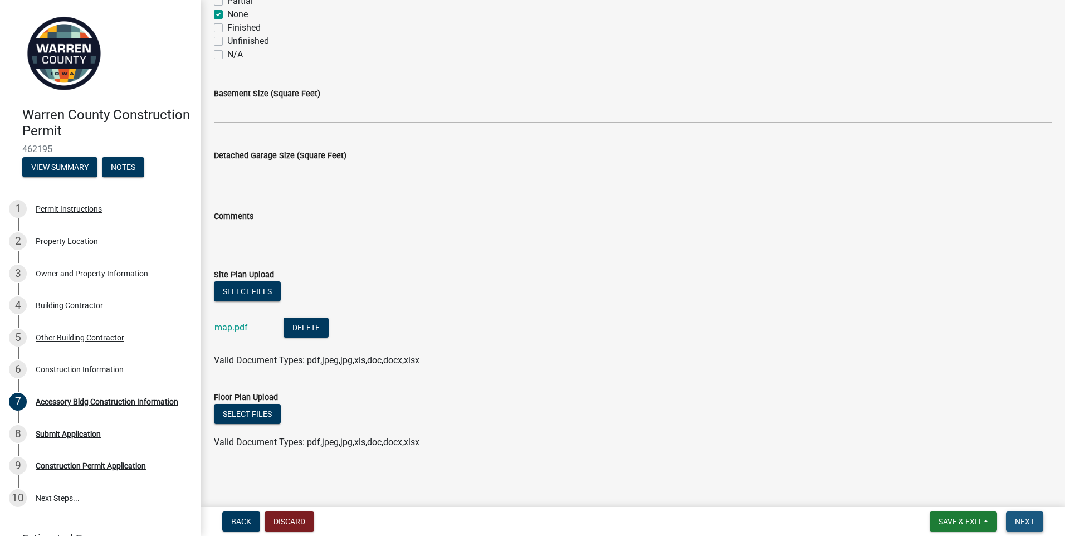
click at [1028, 519] on span "Next" at bounding box center [1024, 521] width 19 height 9
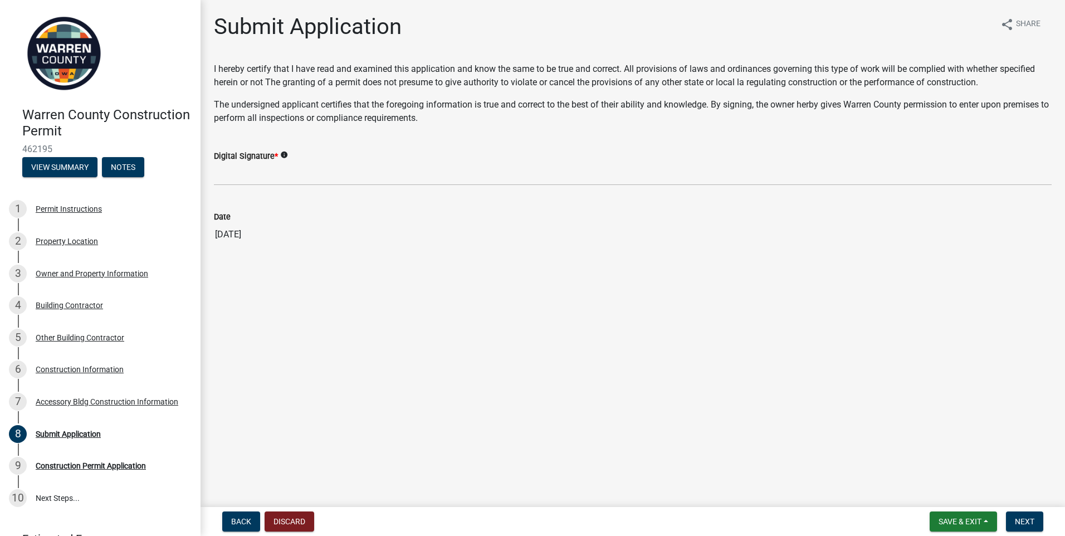
click at [277, 159] on span "*" at bounding box center [276, 155] width 3 height 9
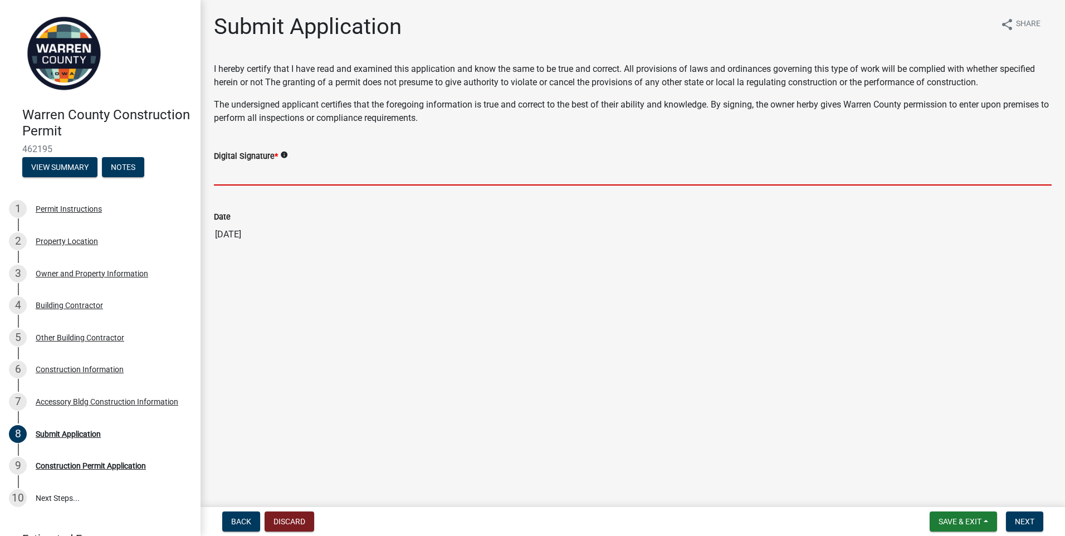
click at [277, 163] on input "Digital Signature *" at bounding box center [633, 174] width 838 height 23
click at [283, 155] on icon "info" at bounding box center [284, 155] width 8 height 8
click at [255, 172] on input "Digital Signature *" at bounding box center [633, 174] width 838 height 23
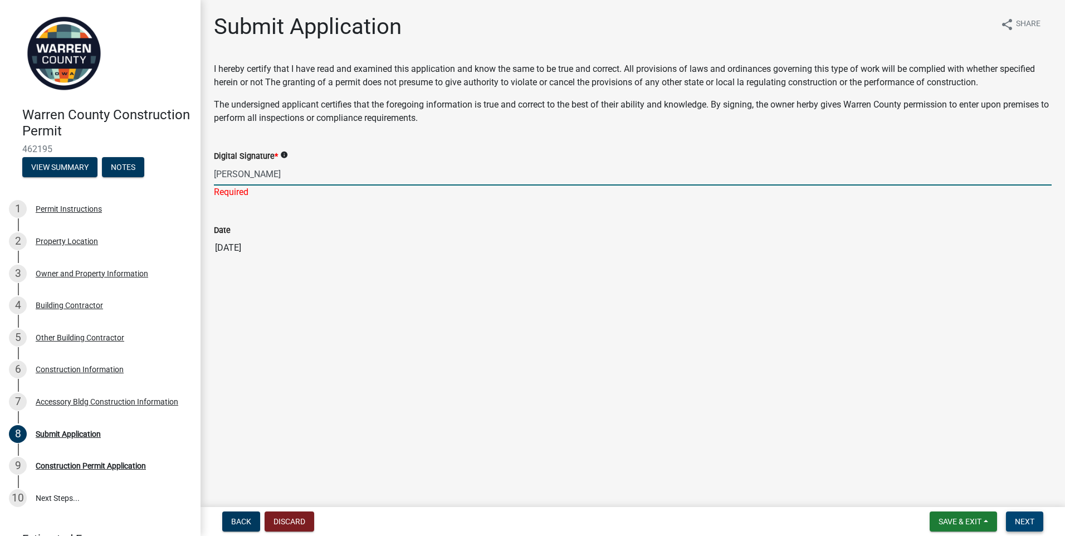
type input "[PERSON_NAME]"
click at [1024, 519] on span "Next" at bounding box center [1024, 521] width 19 height 9
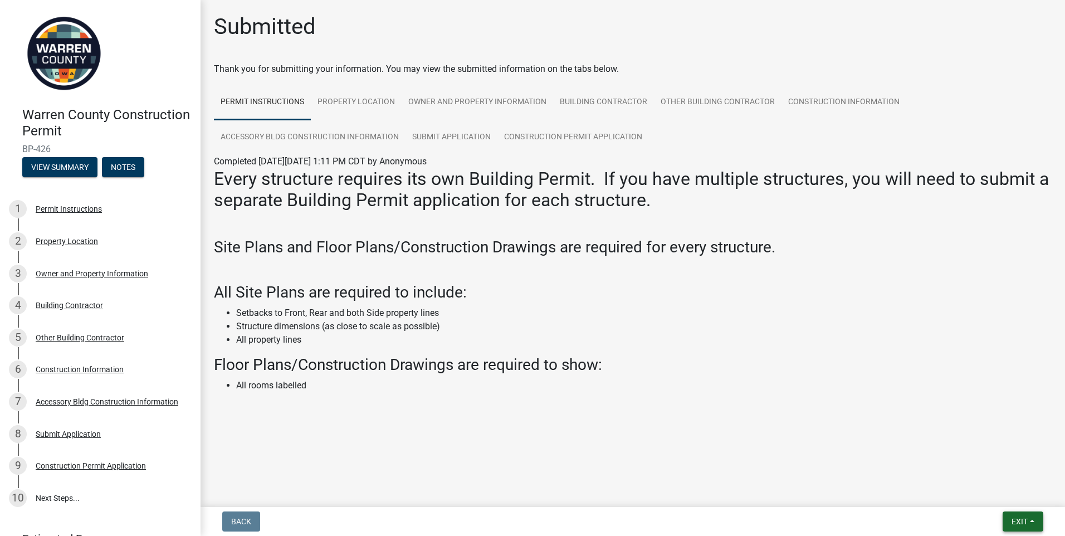
click at [1024, 524] on span "Exit" at bounding box center [1019, 521] width 16 height 9
click at [1005, 498] on button "Save & Exit" at bounding box center [998, 492] width 89 height 27
